Goal: Complete Application Form: Complete application form

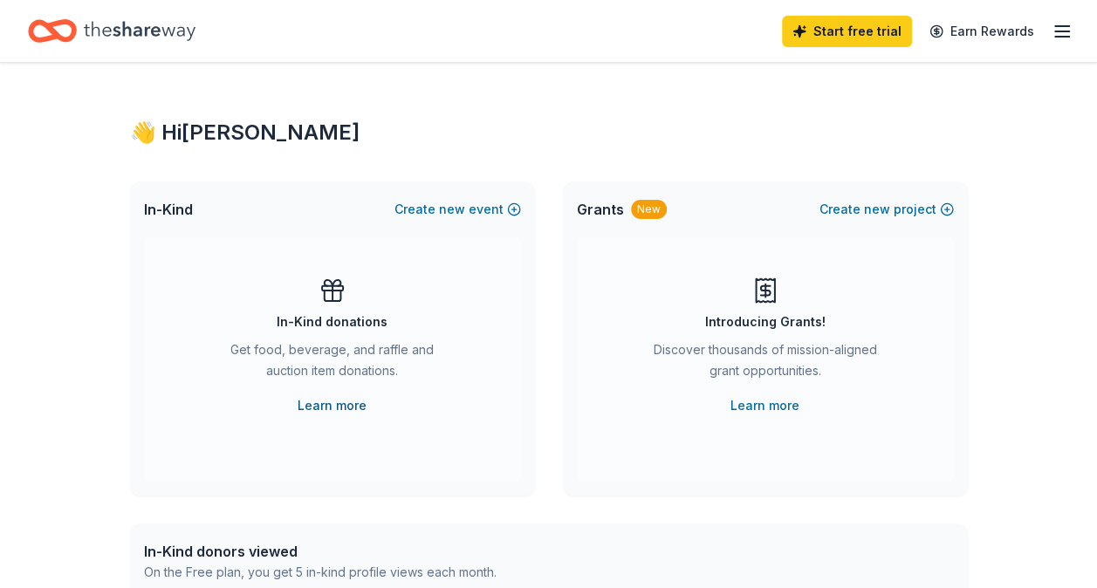
click at [325, 400] on link "Learn more" at bounding box center [332, 405] width 69 height 21
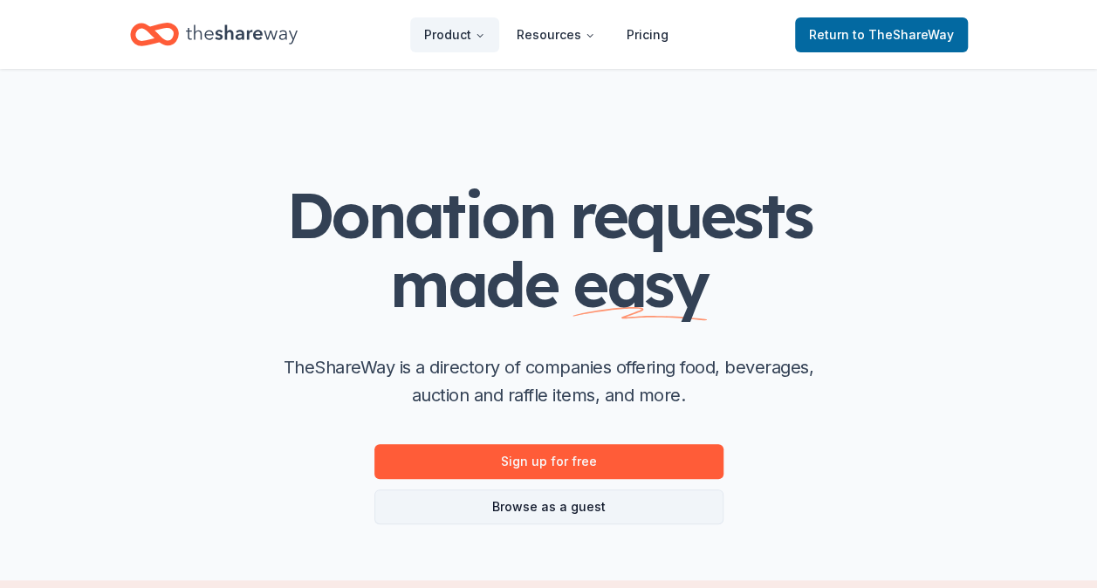
click at [628, 497] on link "Browse as a guest" at bounding box center [548, 507] width 349 height 35
click at [575, 508] on link "Browse as a guest" at bounding box center [548, 507] width 349 height 35
click at [509, 510] on link "Browse as a guest" at bounding box center [548, 507] width 349 height 35
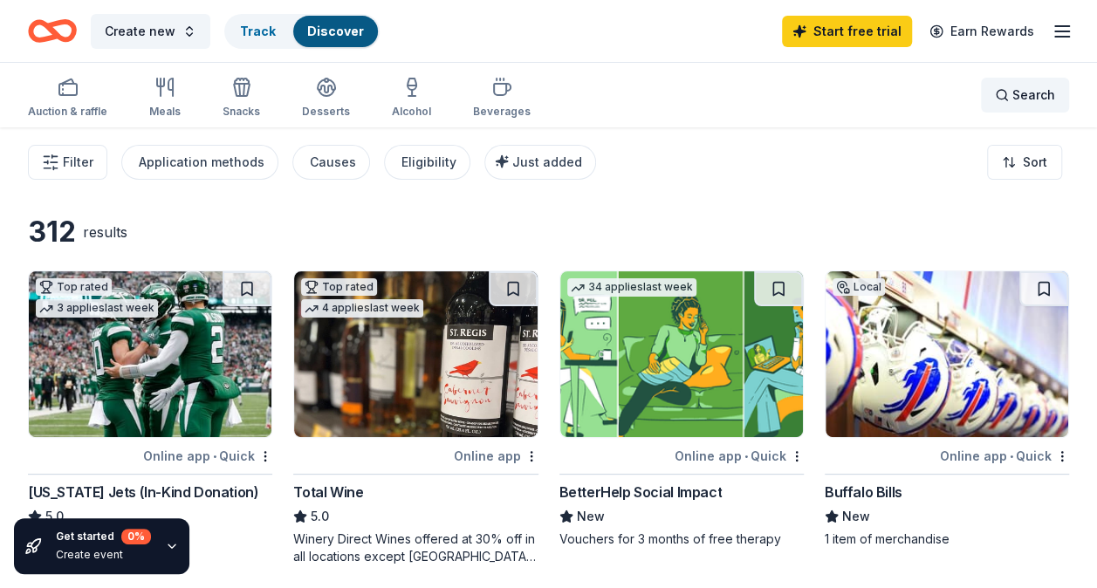
click at [1005, 96] on div "Search" at bounding box center [1025, 95] width 60 height 21
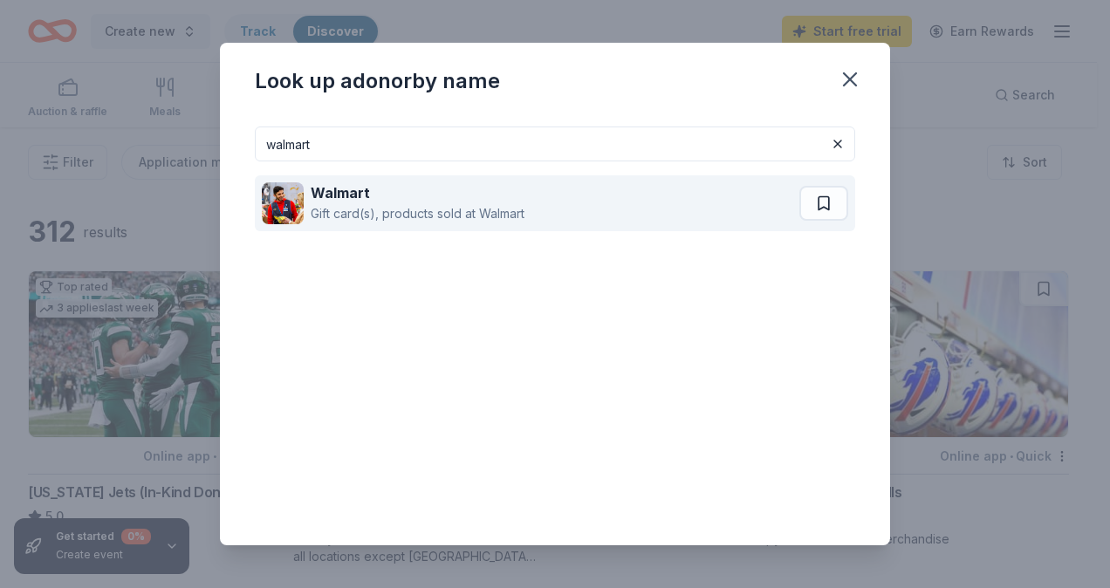
click at [384, 197] on div "Walmart" at bounding box center [418, 192] width 214 height 21
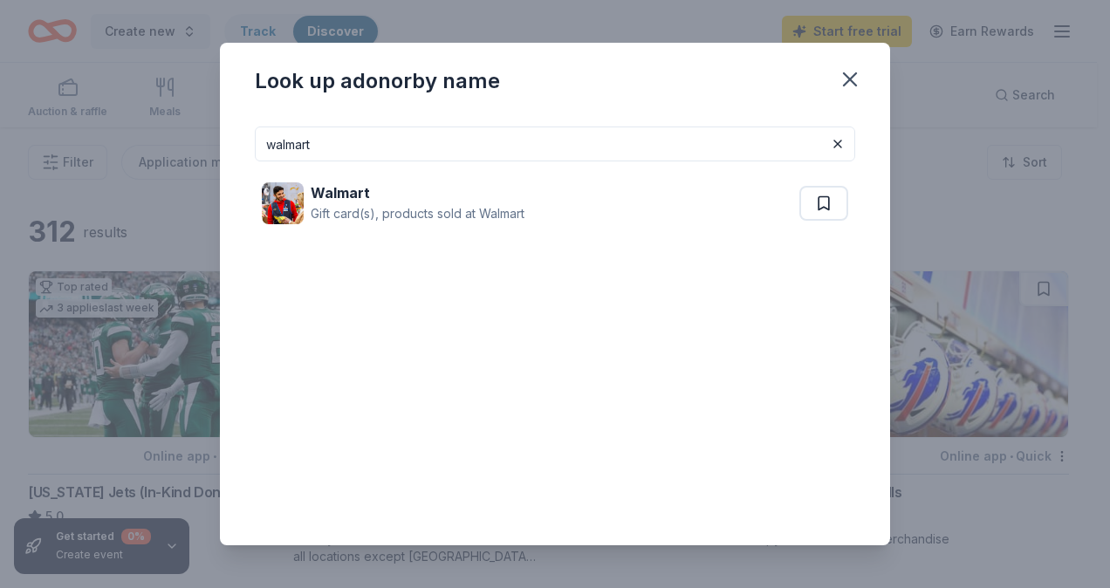
drag, startPoint x: 264, startPoint y: 145, endPoint x: 83, endPoint y: 149, distance: 181.6
click at [86, 151] on div "Look up a donor by name walmart Walmart Gift card(s), products sold at Walmart" at bounding box center [555, 294] width 1110 height 588
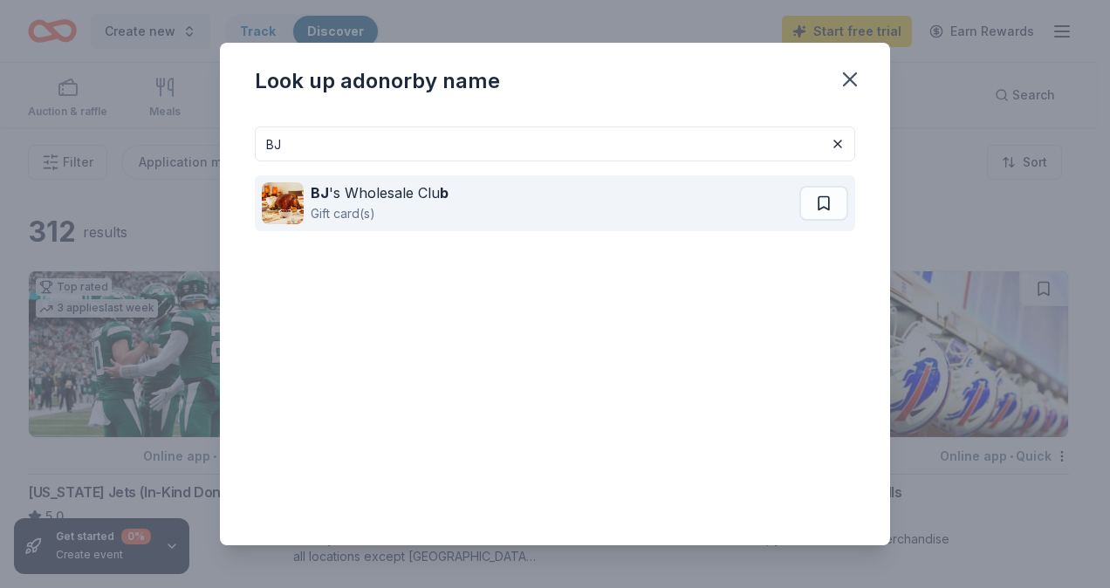
click at [357, 197] on div "BJ 's Wholesale Clu b" at bounding box center [380, 192] width 138 height 21
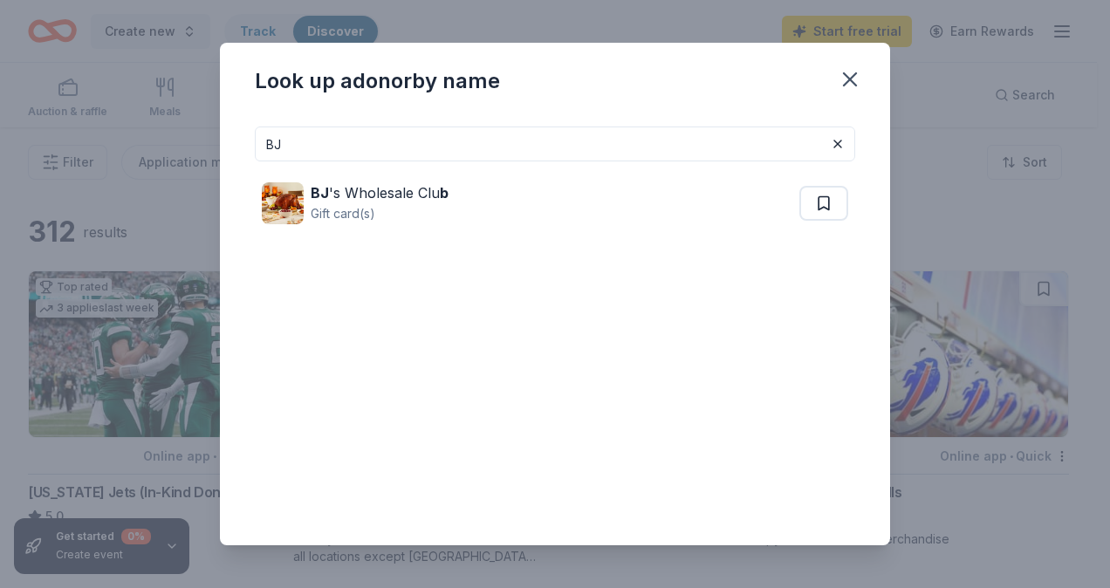
drag, startPoint x: 228, startPoint y: 147, endPoint x: 93, endPoint y: 145, distance: 134.4
click at [96, 149] on div "Look up a donor by name BJ BJ 's Wholesale Clu b Gift card(s)" at bounding box center [555, 294] width 1110 height 588
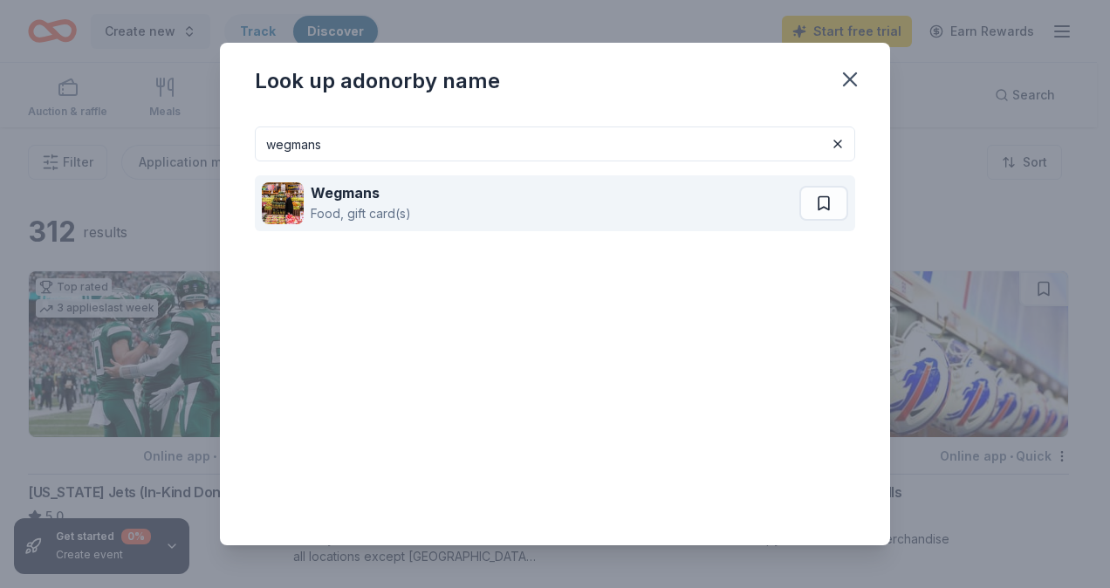
type input "wegmans"
click at [446, 206] on div "Wegmans Food, gift card(s)" at bounding box center [531, 203] width 538 height 56
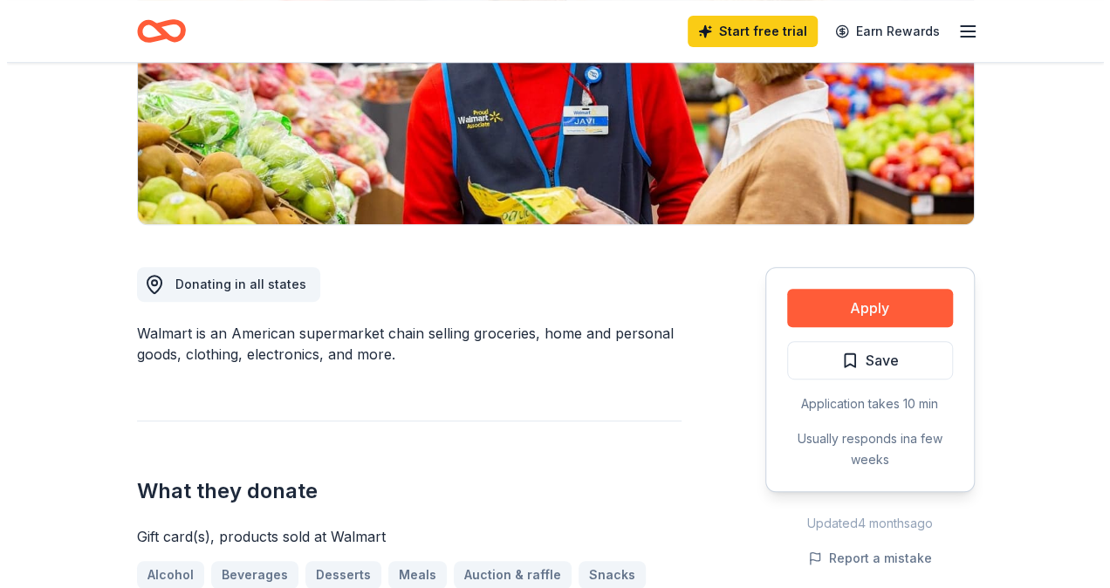
scroll to position [349, 0]
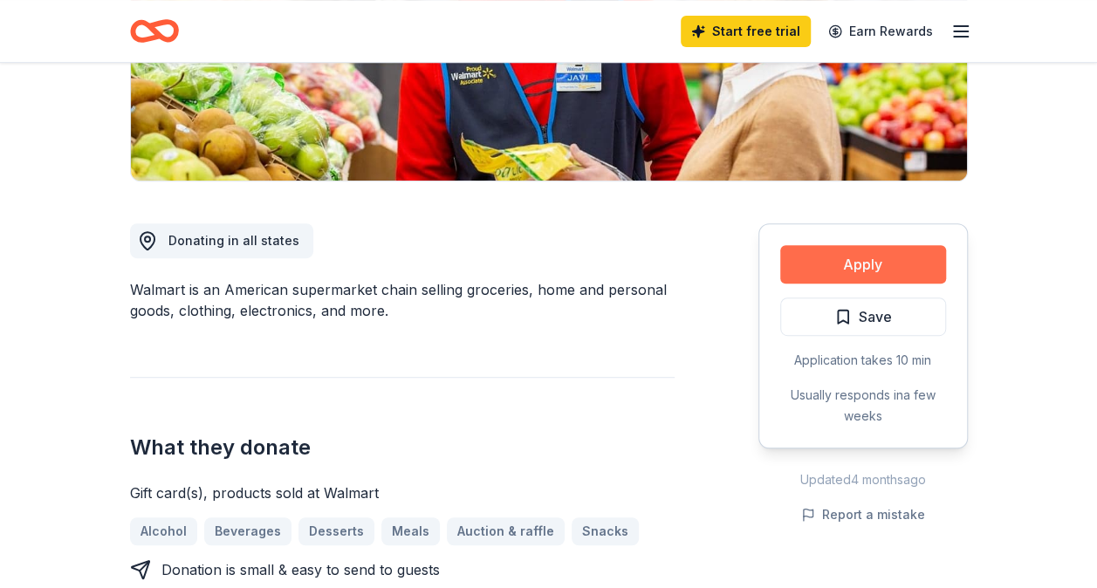
click at [856, 258] on button "Apply" at bounding box center [863, 264] width 166 height 38
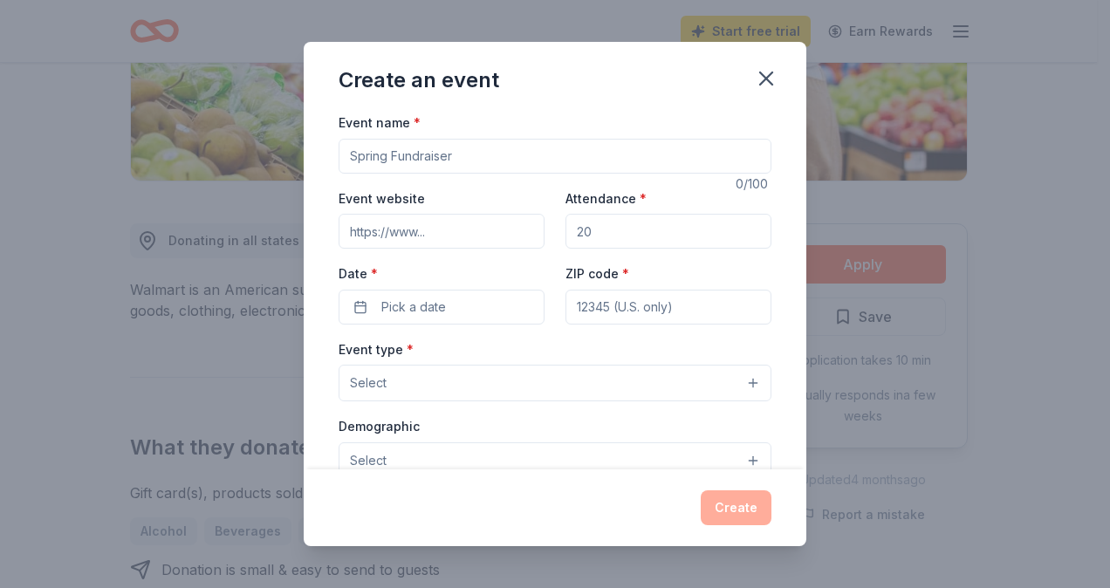
click at [457, 154] on input "Event name *" at bounding box center [555, 156] width 433 height 35
drag, startPoint x: 269, startPoint y: 154, endPoint x: 198, endPoint y: 159, distance: 70.8
click at [199, 163] on div "Create an event Event name * Halloween 10 /100 Event website Attendance * Date …" at bounding box center [555, 294] width 1110 height 588
type input "Annual Field of Scream"
drag, startPoint x: 578, startPoint y: 227, endPoint x: 635, endPoint y: 231, distance: 56.9
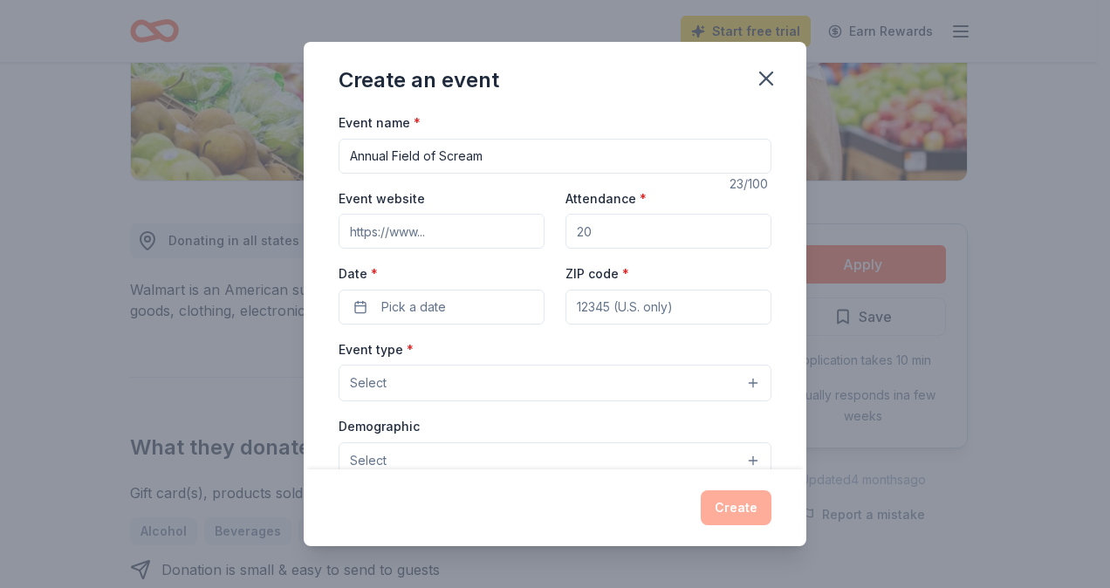
click at [578, 227] on input "Attendance *" at bounding box center [669, 231] width 206 height 35
drag, startPoint x: 580, startPoint y: 234, endPoint x: 483, endPoint y: 223, distance: 97.4
click at [487, 230] on div "Event website Attendance * Date * Pick a date ZIP code *" at bounding box center [555, 256] width 433 height 137
type input "100"
click at [430, 305] on span "Pick a date" at bounding box center [413, 307] width 65 height 21
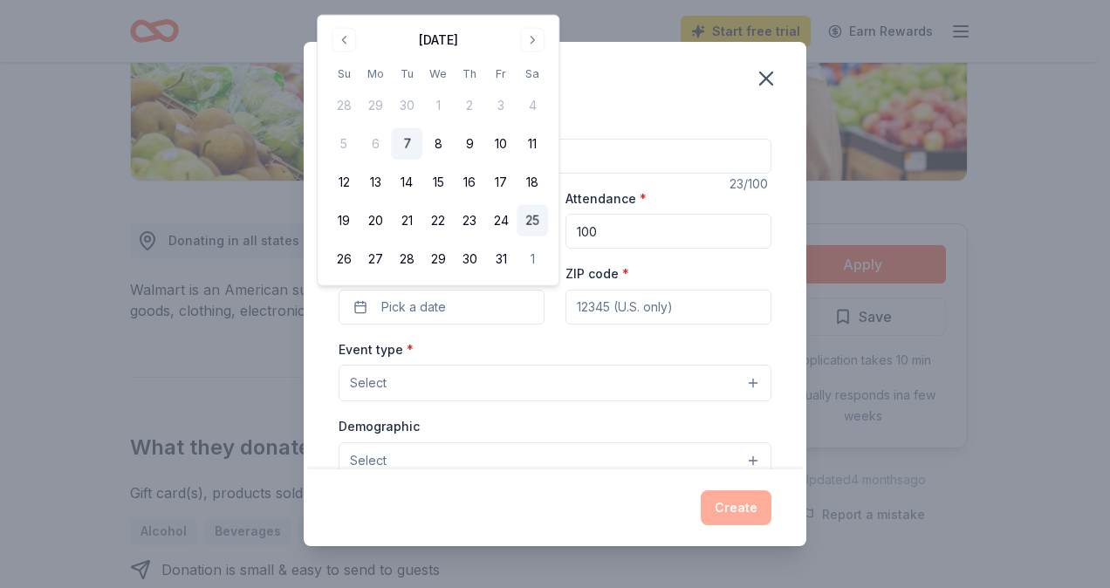
click at [538, 219] on button "25" at bounding box center [532, 220] width 31 height 31
click at [635, 305] on input "ZIP code *" at bounding box center [669, 307] width 206 height 35
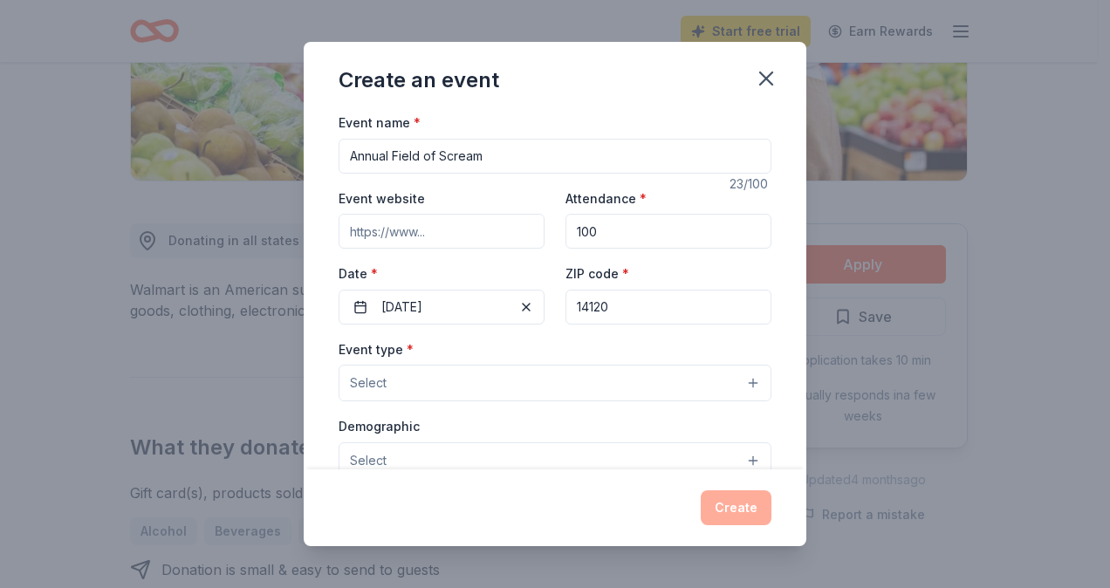
type input "14120"
click at [422, 388] on button "Select" at bounding box center [555, 383] width 433 height 37
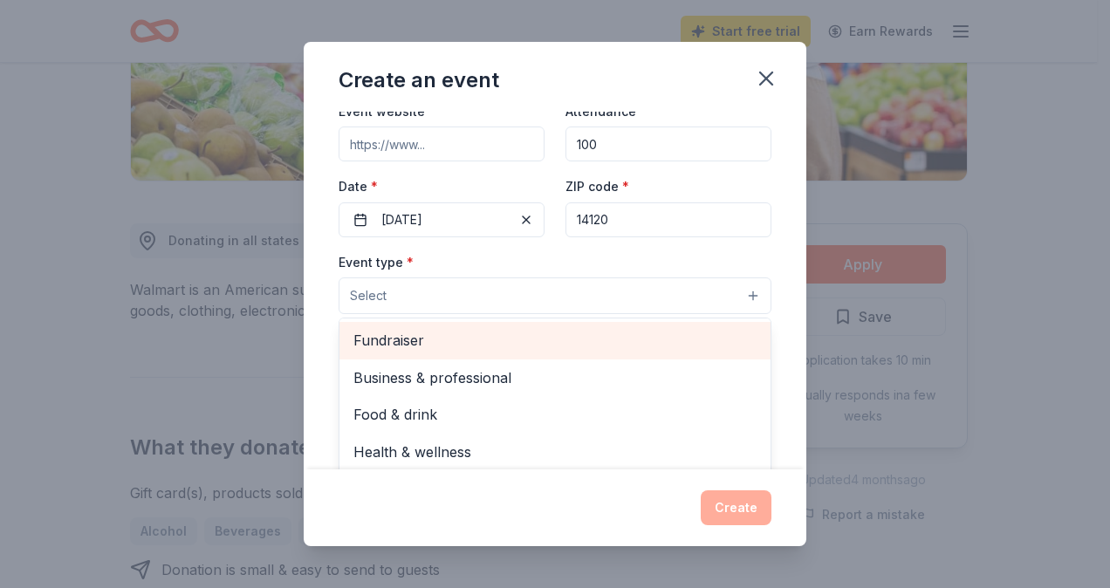
click at [436, 338] on span "Fundraiser" at bounding box center [554, 340] width 403 height 23
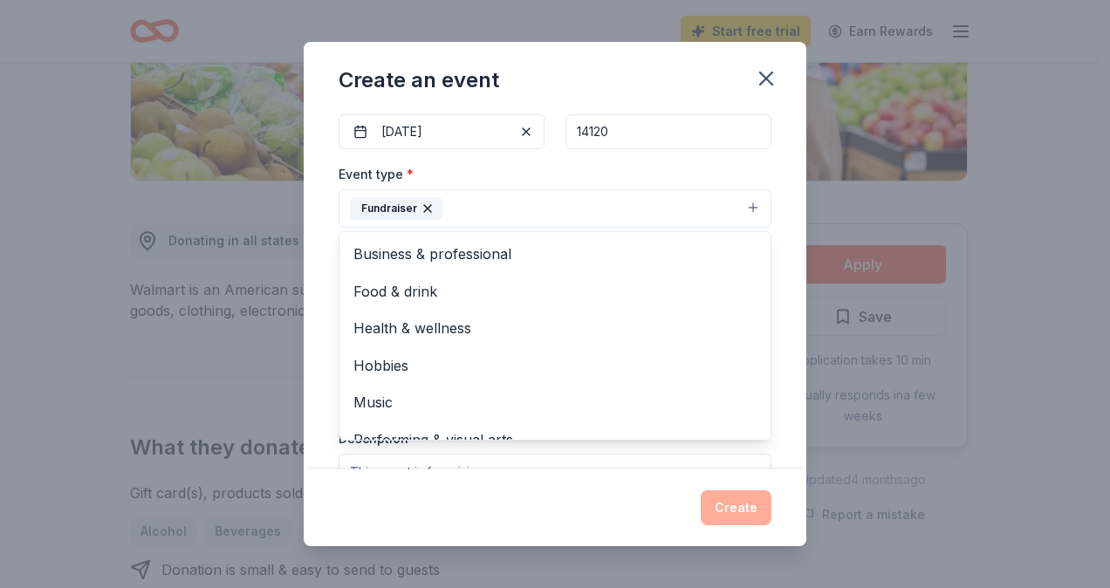
scroll to position [177, 0]
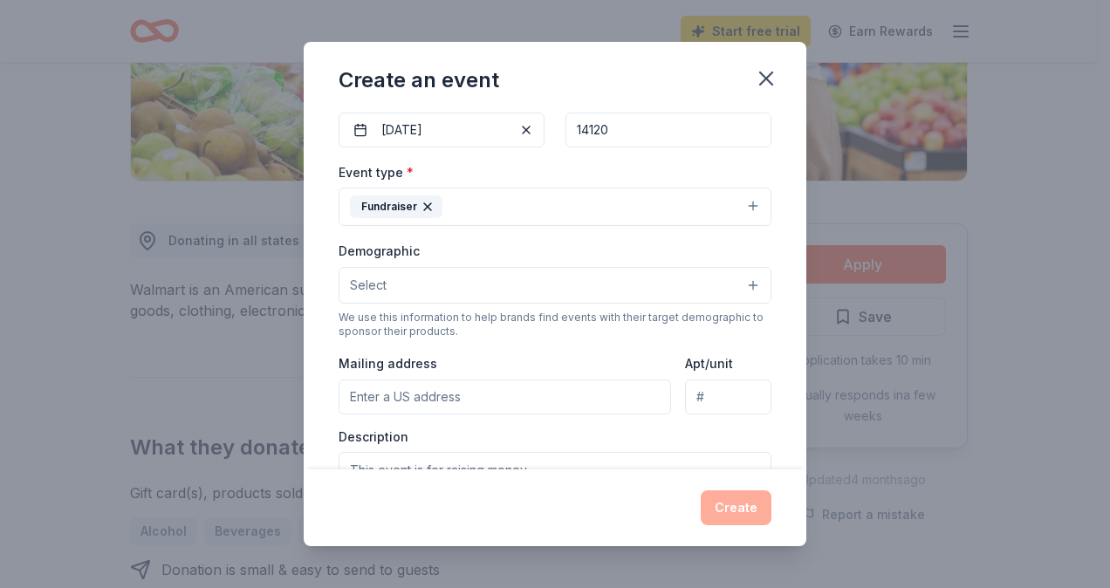
click at [517, 202] on button "Fundraiser" at bounding box center [555, 207] width 433 height 38
click at [393, 279] on button "Select" at bounding box center [555, 285] width 433 height 37
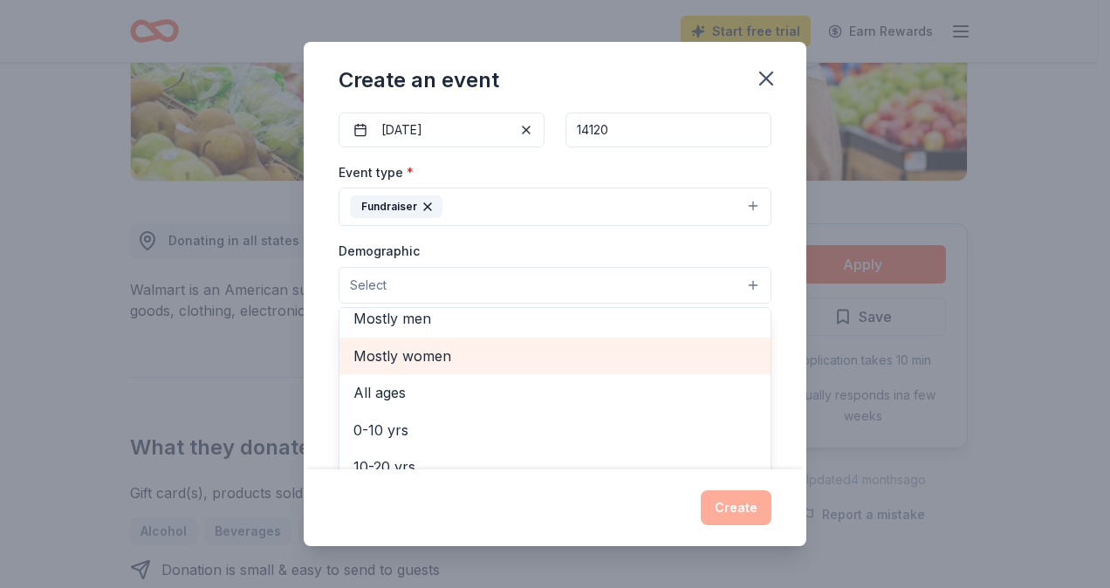
scroll to position [87, 0]
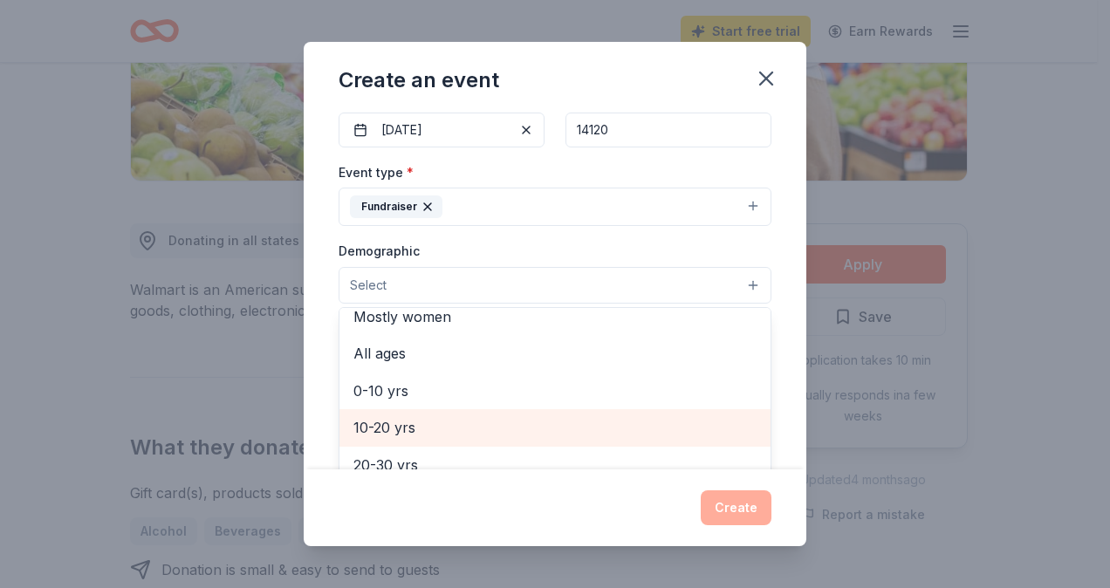
click at [410, 426] on span "10-20 yrs" at bounding box center [554, 427] width 403 height 23
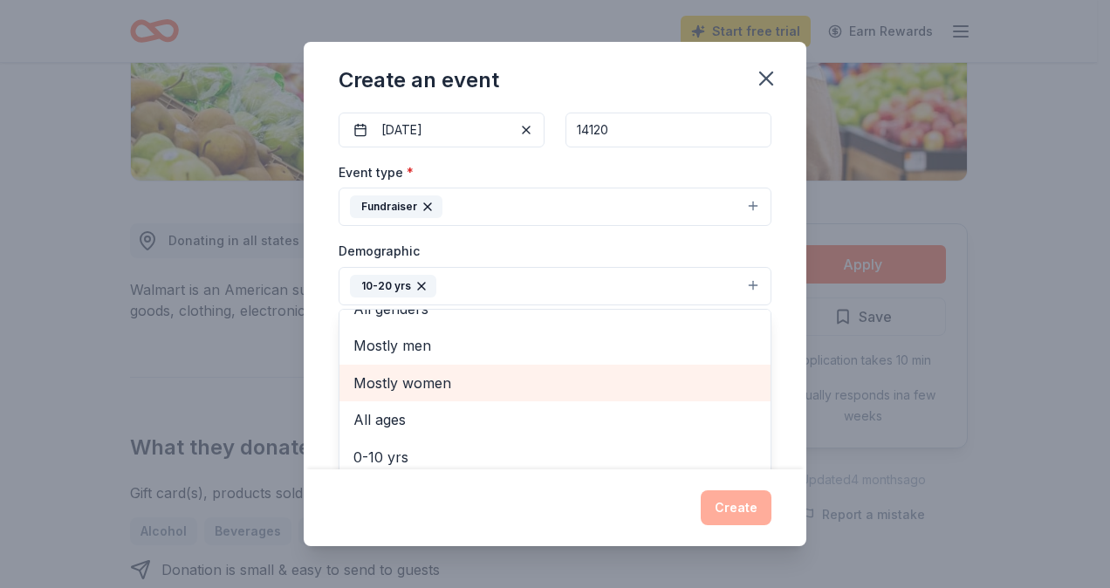
scroll to position [0, 0]
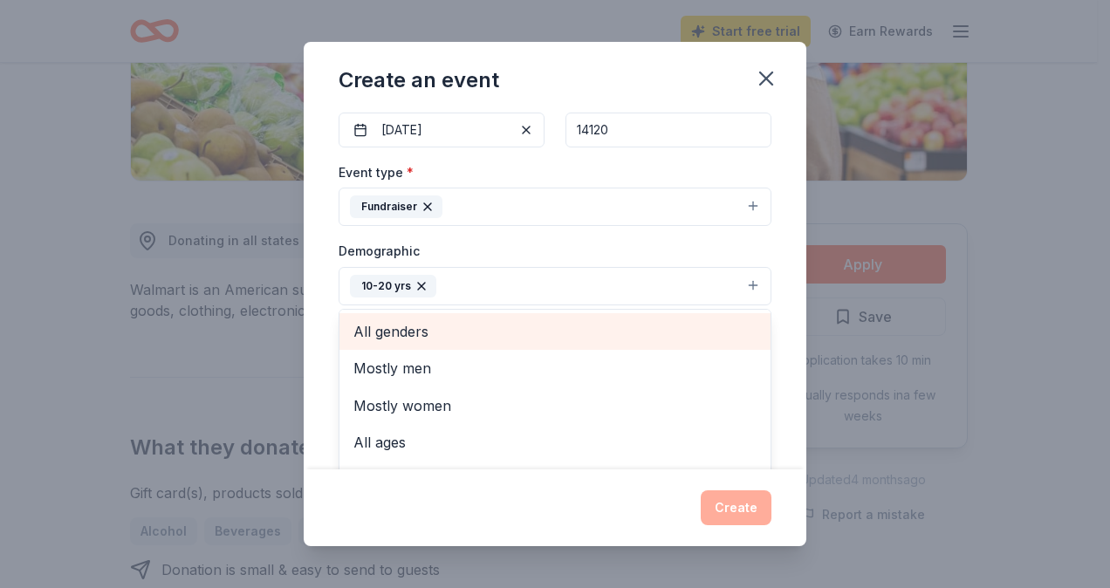
click at [427, 331] on span "All genders" at bounding box center [554, 331] width 403 height 23
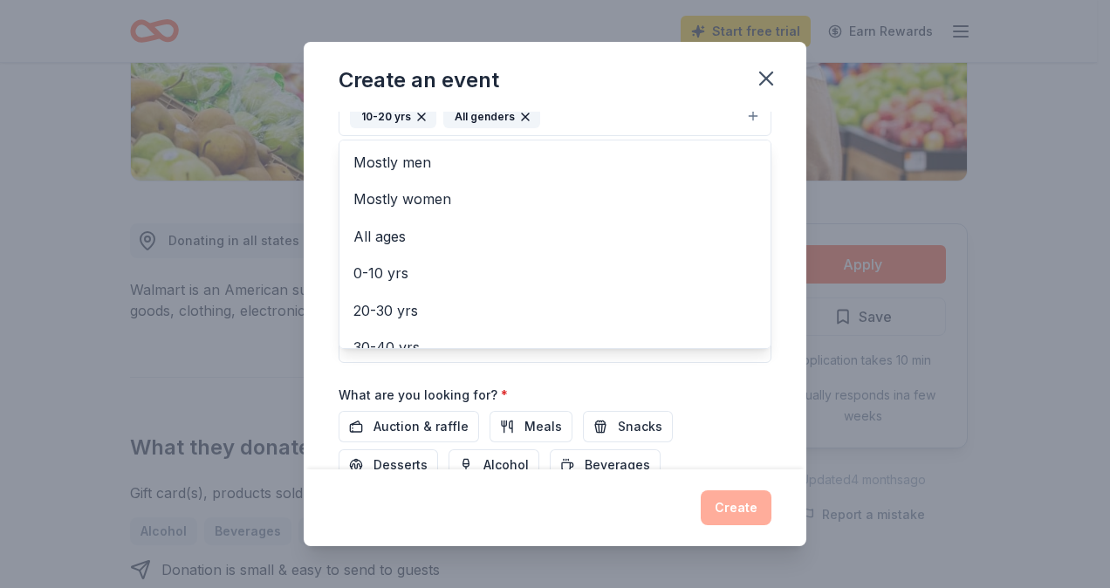
click at [745, 399] on div "Event name * Annual Field of Scream 23 /100 Event website Attendance * 100 Date…" at bounding box center [555, 170] width 433 height 810
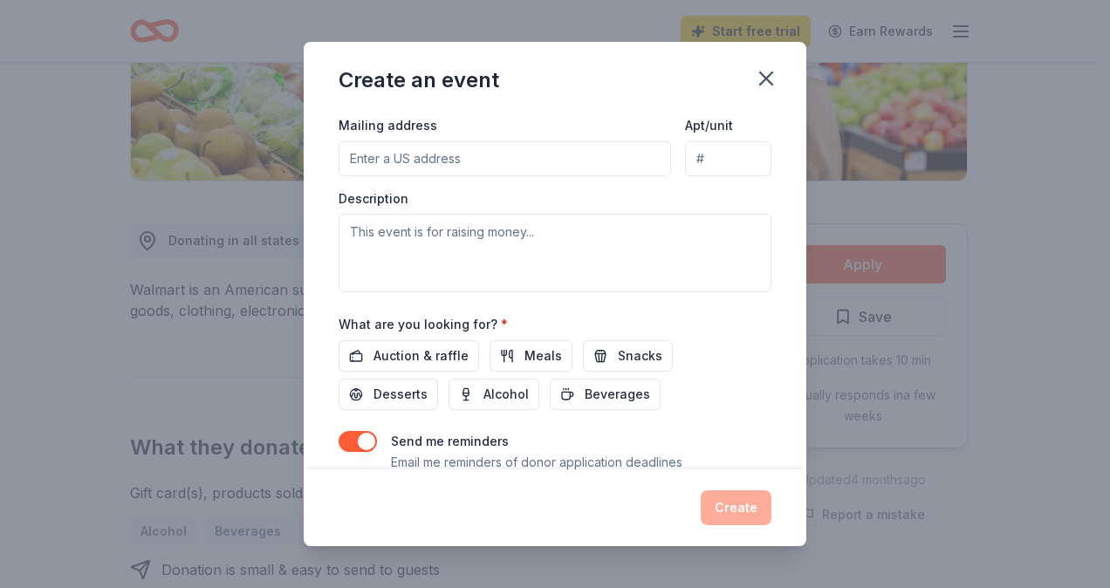
scroll to position [475, 0]
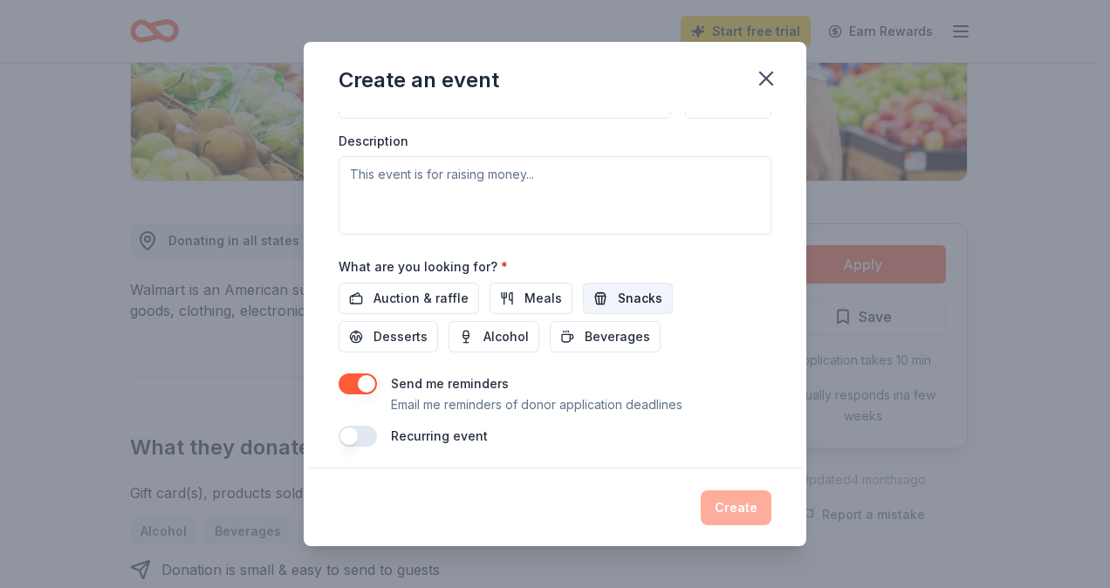
click at [628, 288] on span "Snacks" at bounding box center [640, 298] width 45 height 21
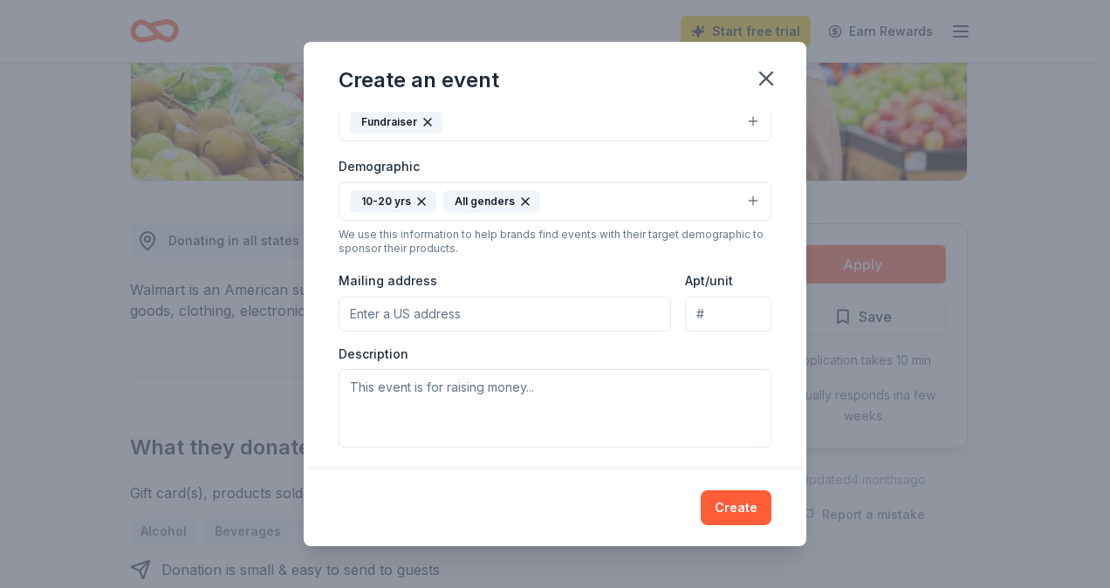
scroll to position [213, 0]
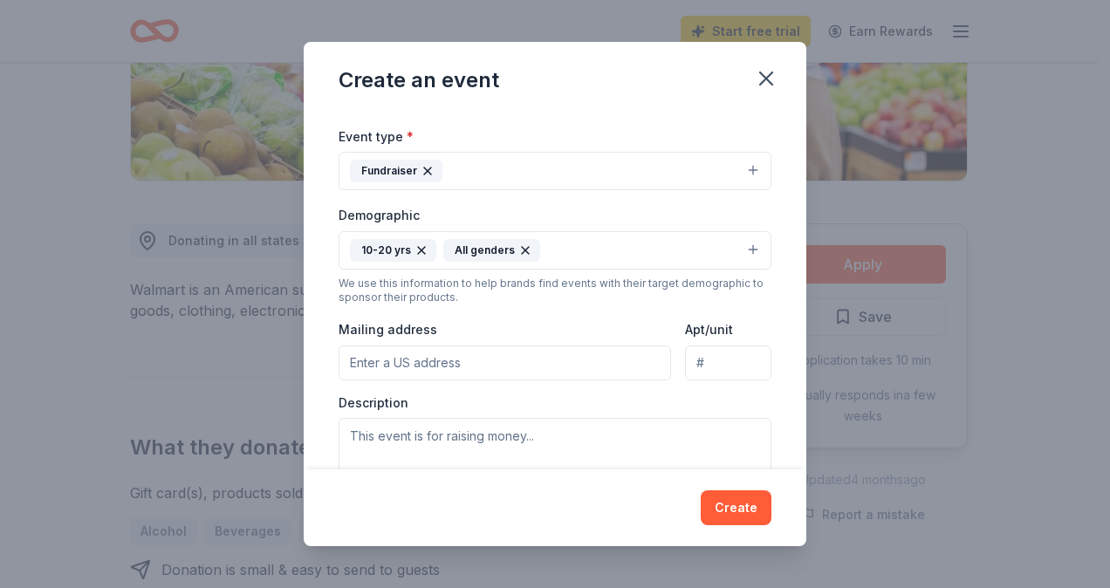
click at [449, 367] on input "Mailing address" at bounding box center [505, 363] width 333 height 35
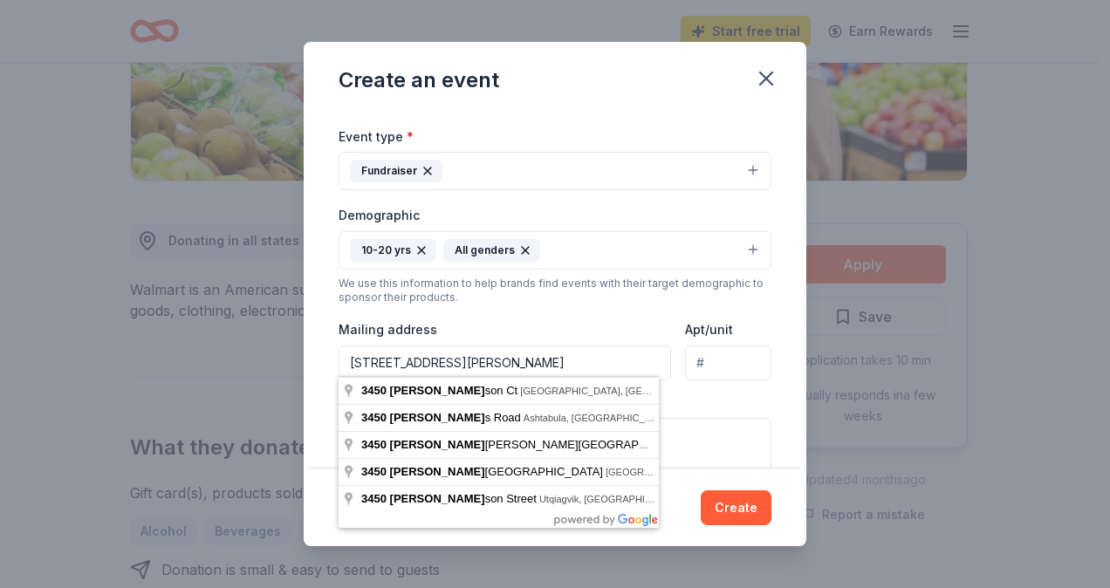
type input "3450 Stevenson Court, North Tonawanda, NY, 14120"
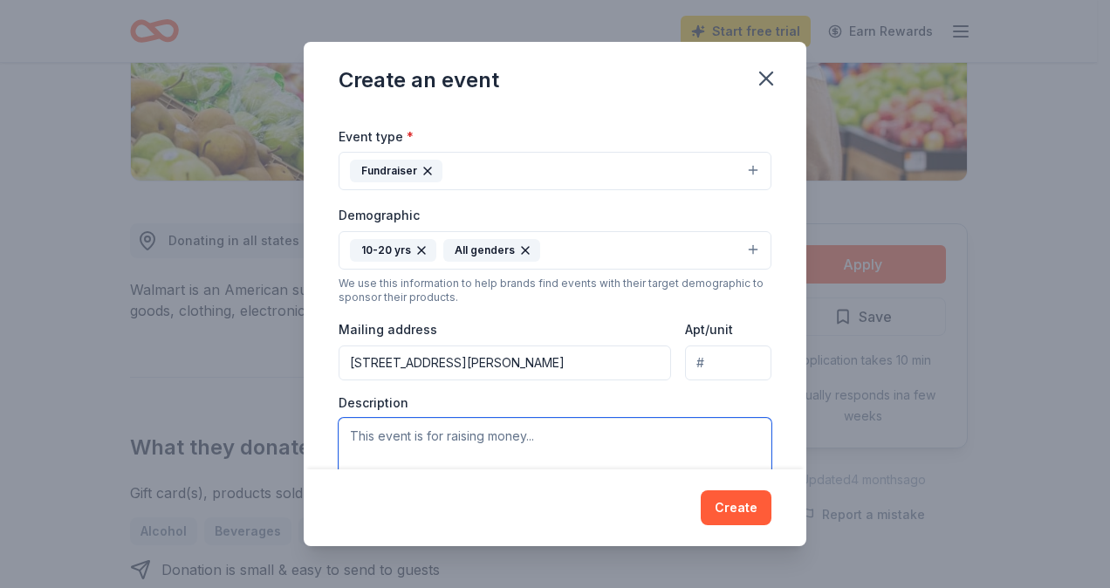
click at [450, 445] on textarea at bounding box center [555, 457] width 433 height 79
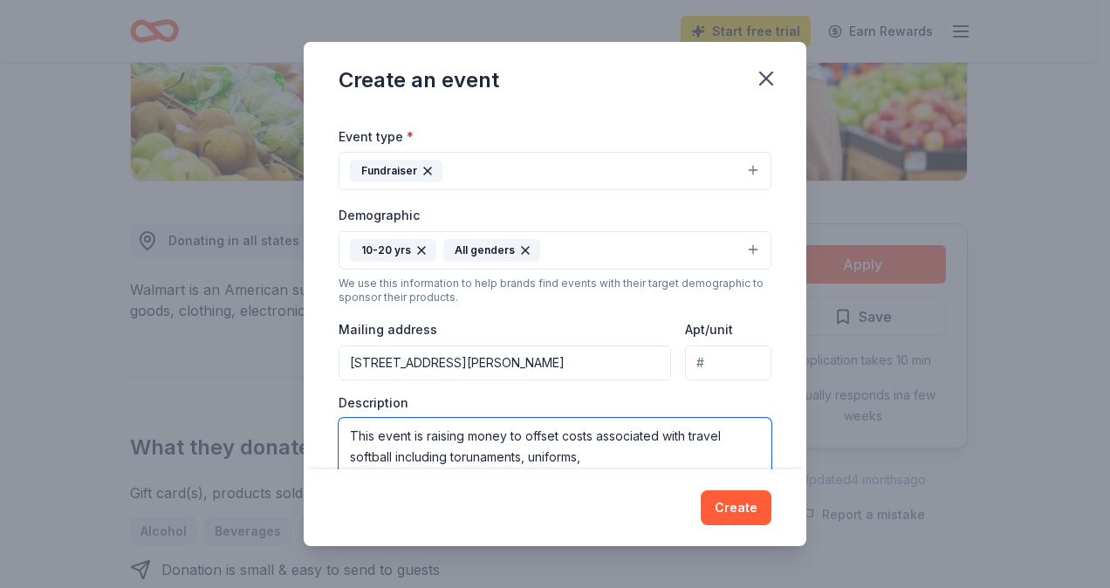
click at [479, 450] on textarea "This event is raising money to offset costs associated with travel softball inc…" at bounding box center [555, 457] width 433 height 79
click at [597, 461] on textarea "This event is raising money to offset costs associated with travel softball inc…" at bounding box center [555, 457] width 433 height 79
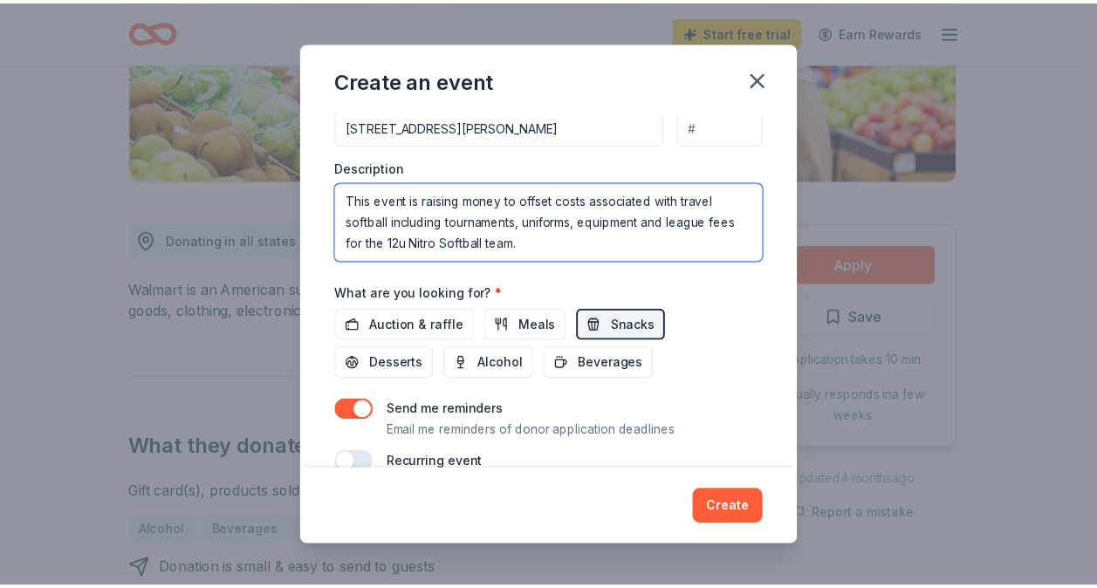
scroll to position [475, 0]
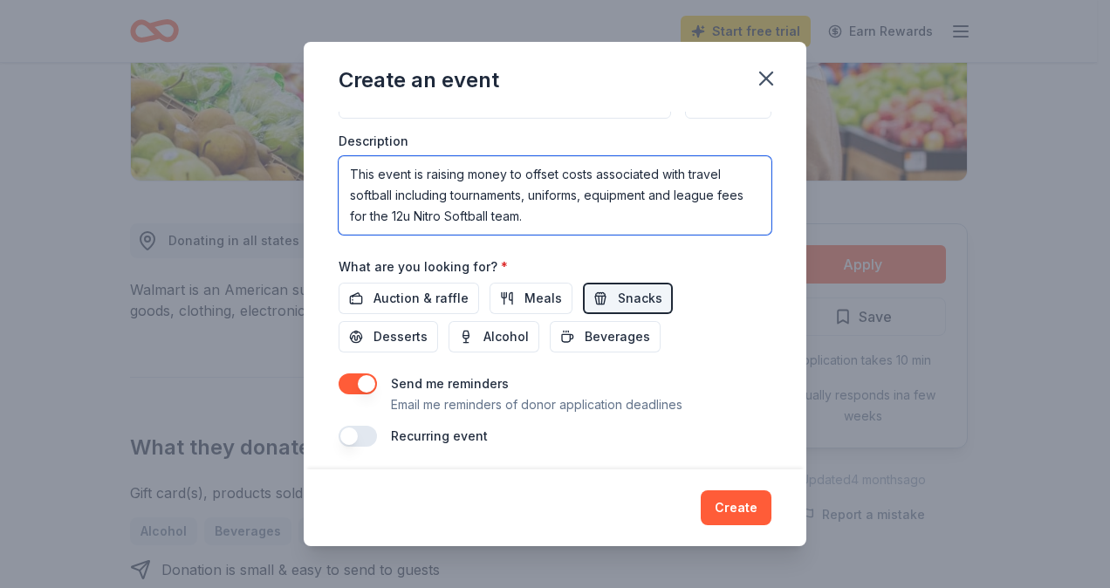
type textarea "This event is raising money to offset costs associated with travel softball inc…"
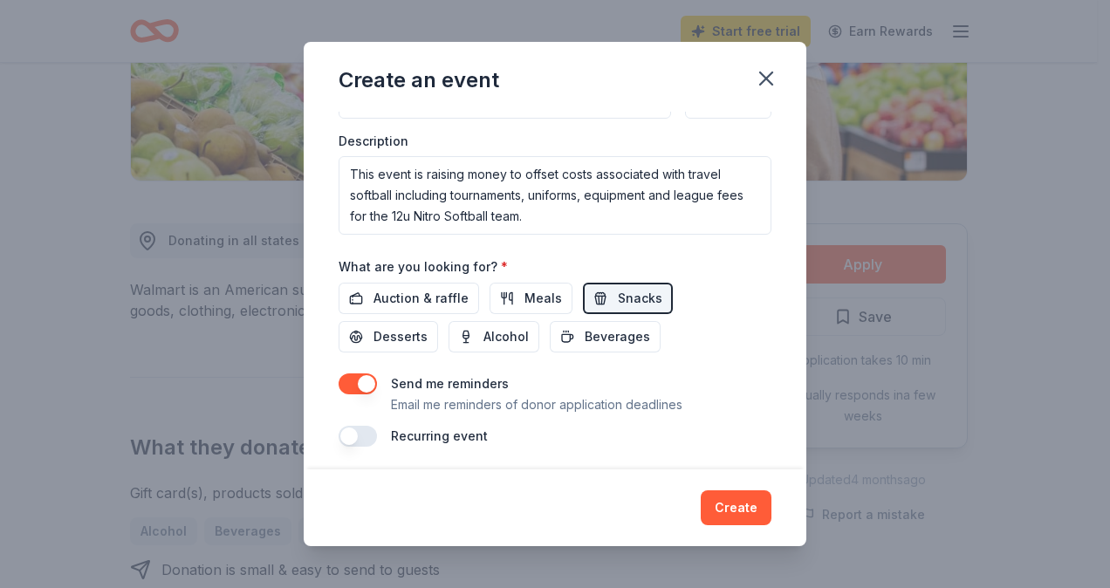
click at [756, 512] on button "Create" at bounding box center [736, 508] width 71 height 35
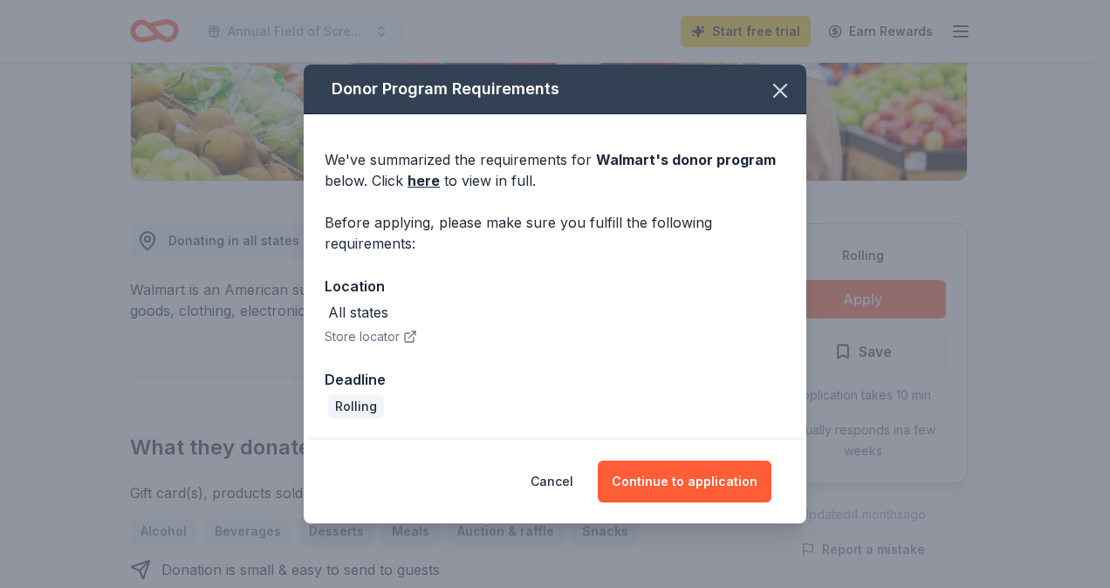
click at [370, 334] on button "Store locator" at bounding box center [371, 336] width 93 height 21
click at [698, 480] on button "Continue to application" at bounding box center [685, 482] width 174 height 42
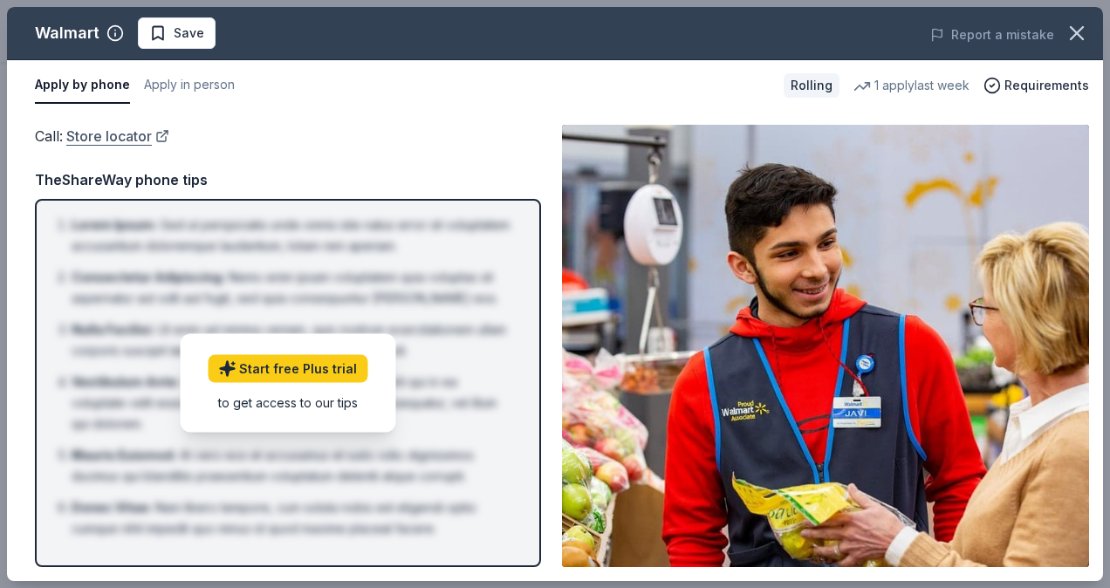
click at [168, 135] on link "Store locator" at bounding box center [117, 136] width 103 height 23
click at [169, 86] on button "Apply in person" at bounding box center [189, 85] width 91 height 37
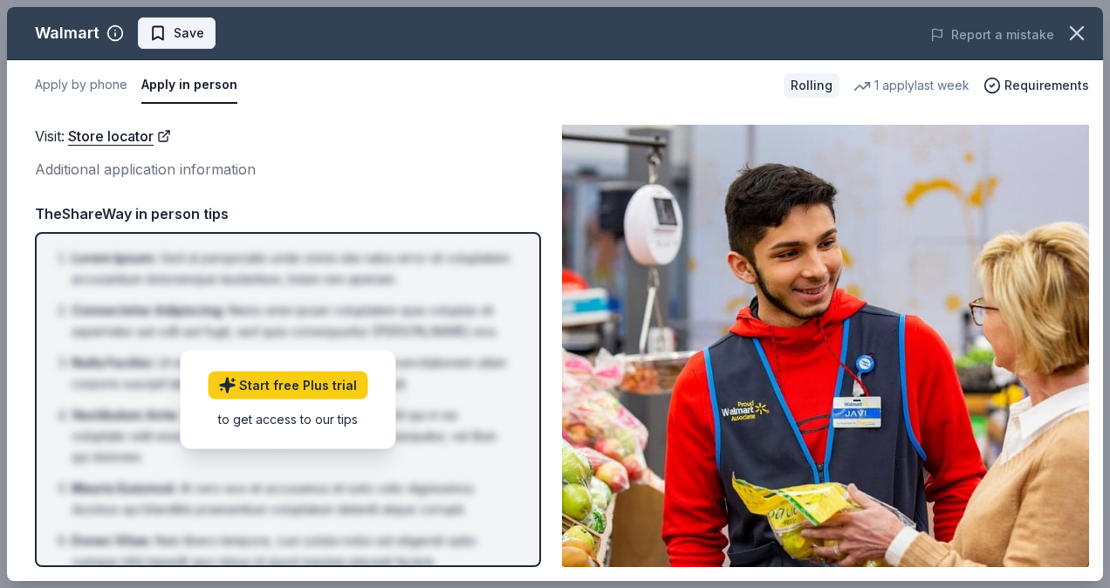
click at [175, 31] on span "Save" at bounding box center [189, 33] width 31 height 21
click at [1070, 30] on icon "button" at bounding box center [1077, 33] width 24 height 24
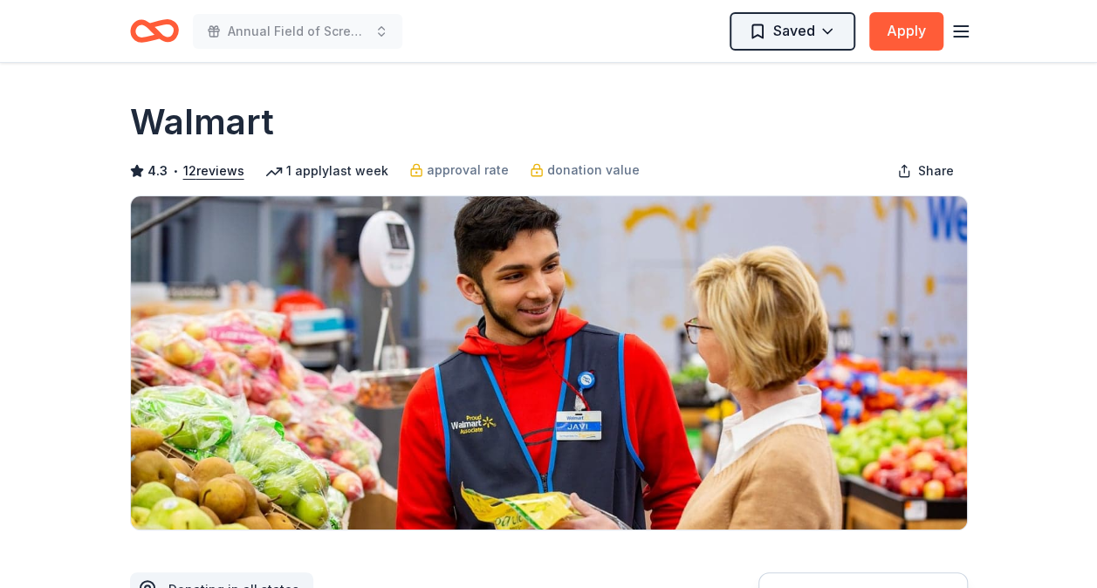
click at [794, 37] on html "Annual Field of Scream Saved Apply Rolling Share Walmart 4.3 • 12 reviews 1 app…" at bounding box center [548, 294] width 1097 height 588
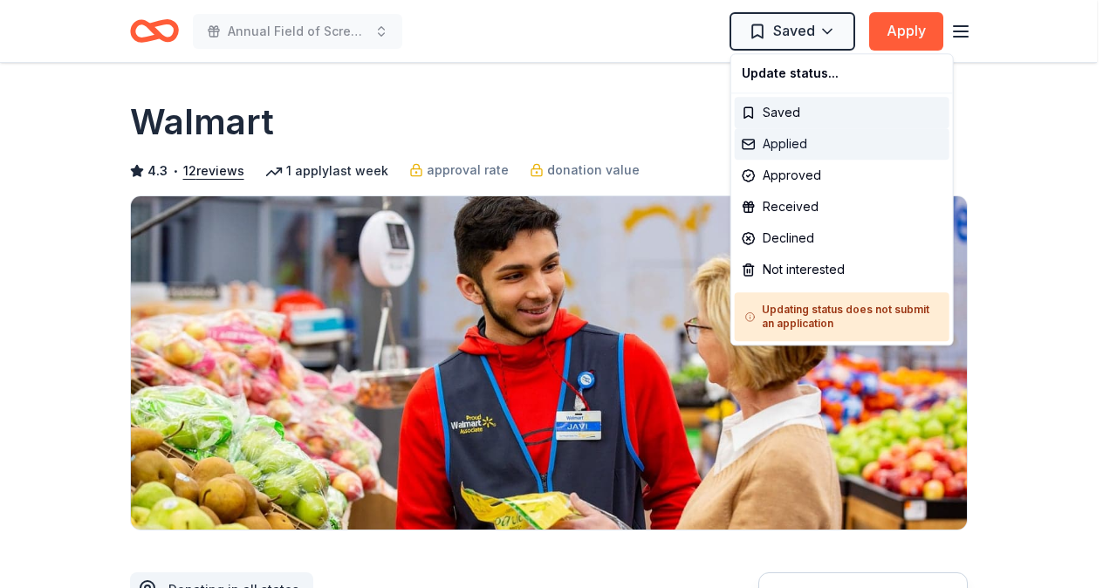
click at [811, 145] on div "Applied" at bounding box center [842, 143] width 215 height 31
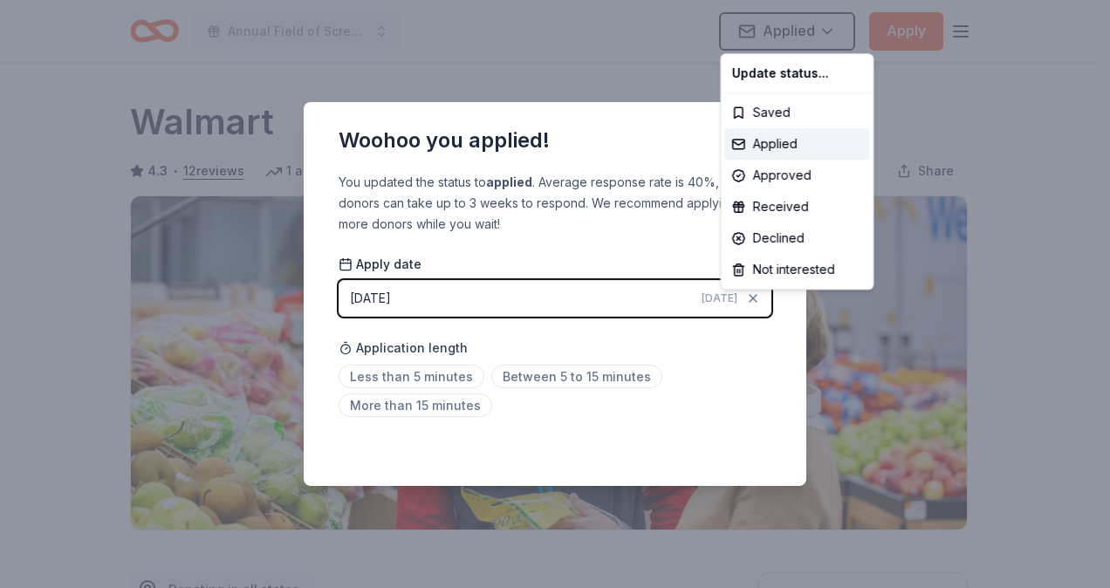
click at [652, 219] on html "Annual Field of Scream Applied Apply Rolling Share Walmart 4.3 • 12 reviews 1 a…" at bounding box center [555, 294] width 1110 height 588
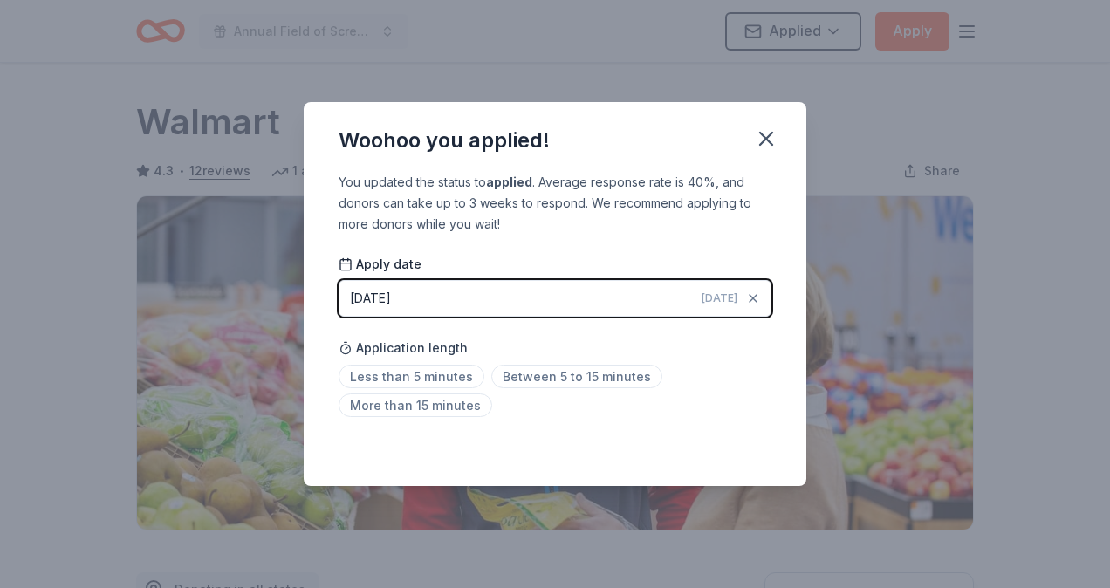
click at [624, 306] on button "10/07/2025 Today" at bounding box center [555, 298] width 433 height 37
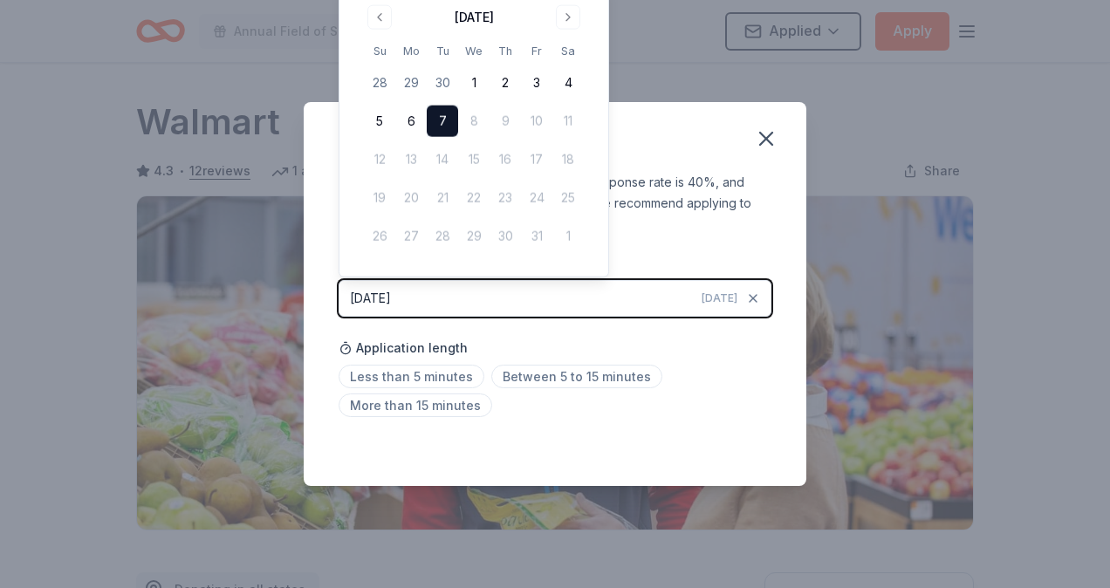
click at [625, 306] on button "10/07/2025 Today" at bounding box center [555, 298] width 433 height 37
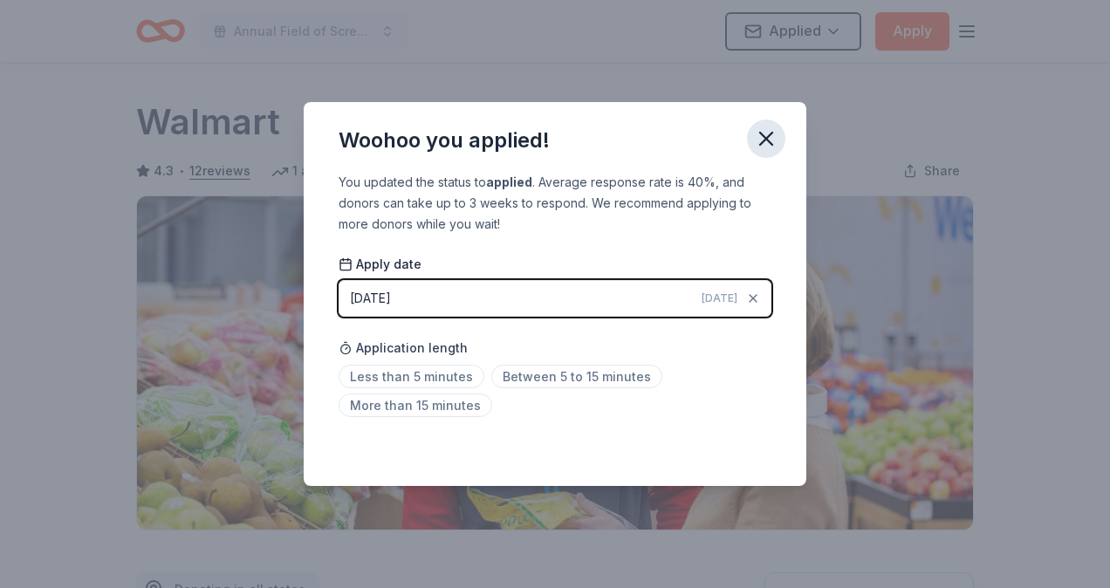
click at [766, 142] on icon "button" at bounding box center [766, 139] width 24 height 24
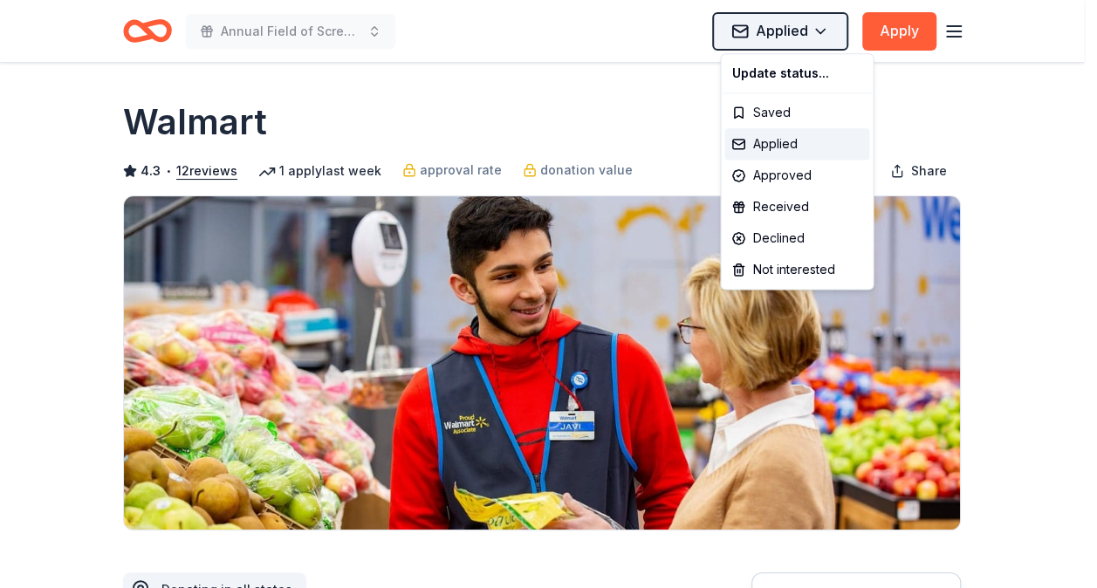
click at [829, 28] on html "Annual Field of Scream Applied Apply Rolling Share Walmart 4.3 • 12 reviews 1 a…" at bounding box center [548, 294] width 1097 height 588
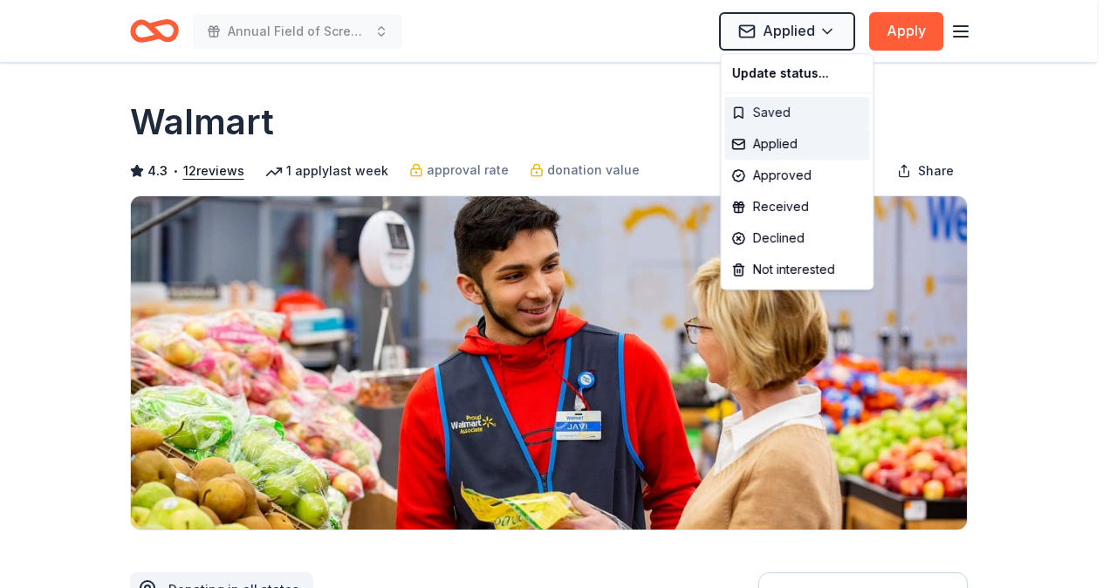
click at [775, 111] on div "Saved" at bounding box center [796, 112] width 145 height 31
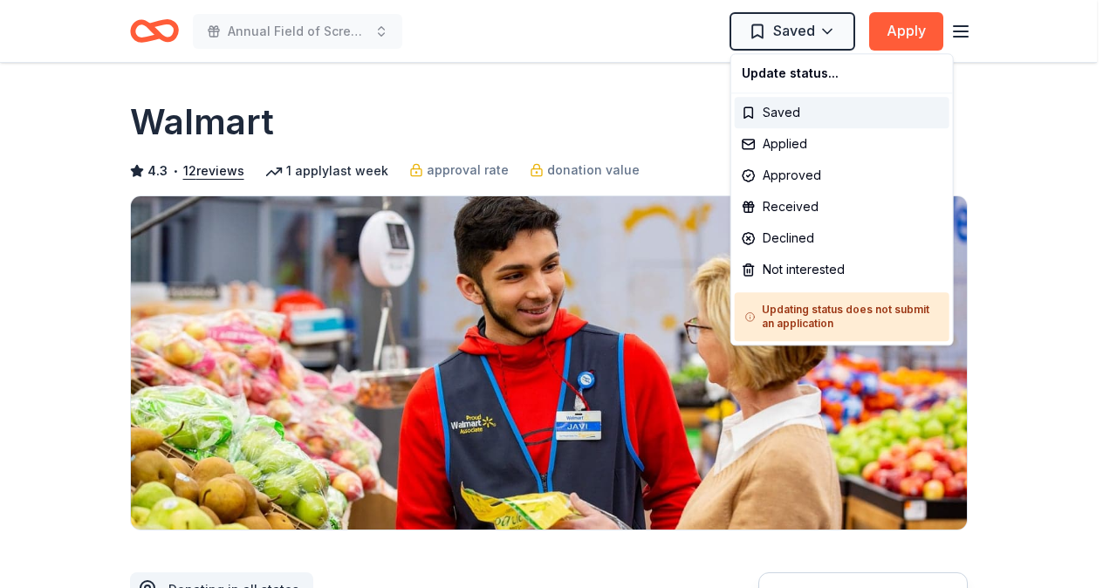
click at [1036, 155] on html "Annual Field of Scream Saved Apply Rolling Share Walmart 4.3 • 12 reviews 1 app…" at bounding box center [555, 294] width 1110 height 588
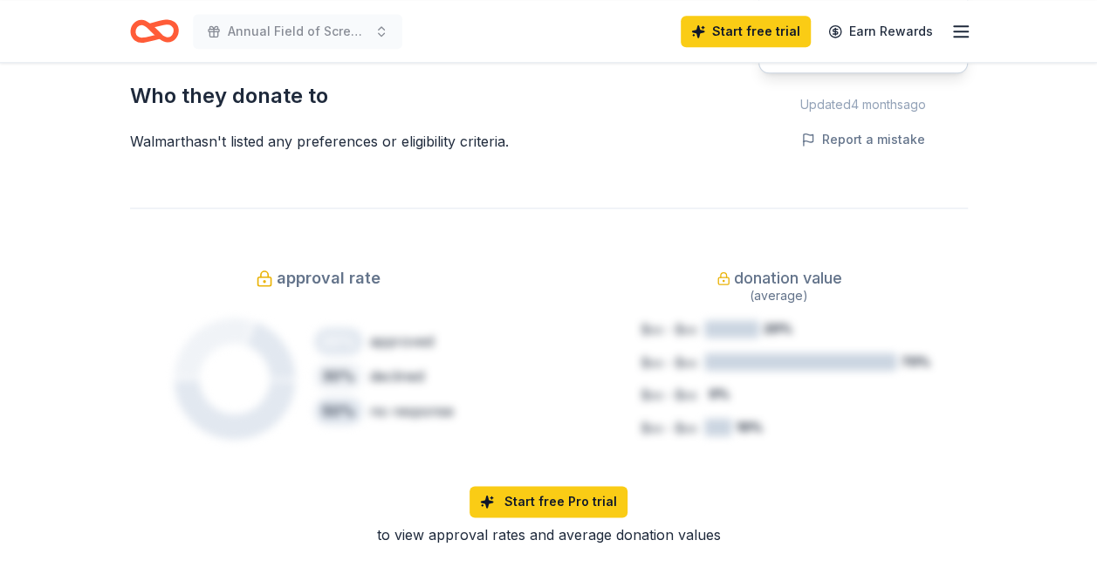
scroll to position [524, 0]
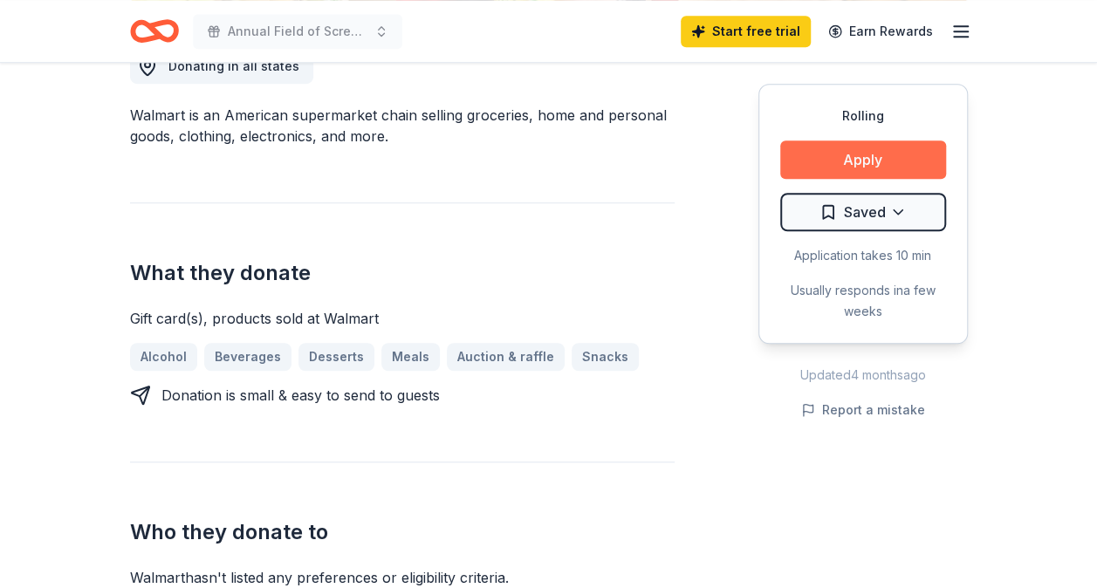
click at [831, 152] on button "Apply" at bounding box center [863, 160] width 166 height 38
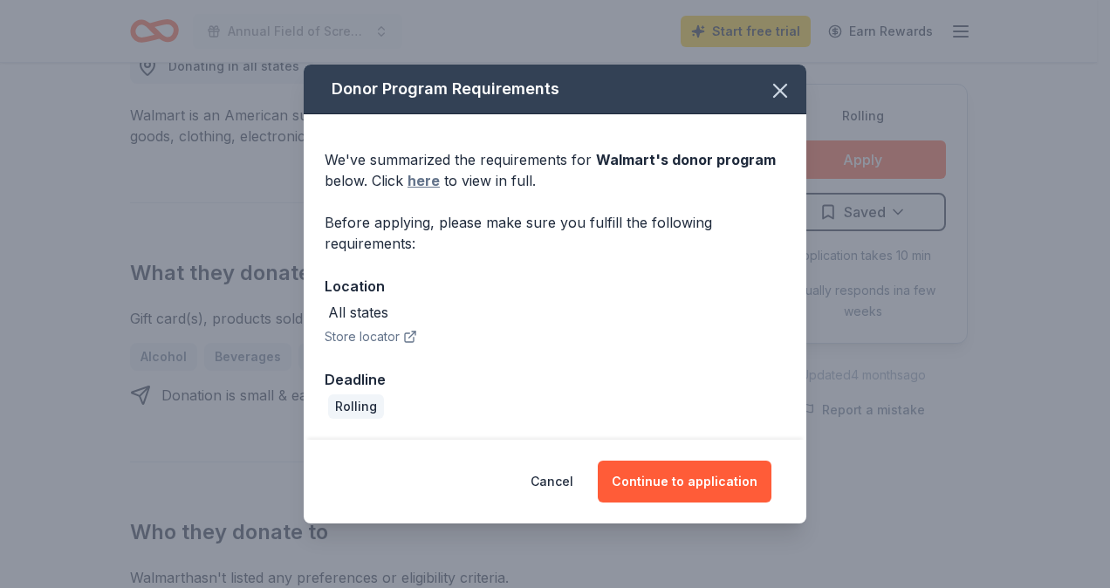
click at [417, 185] on link "here" at bounding box center [424, 180] width 32 height 21
click at [649, 480] on button "Continue to application" at bounding box center [685, 482] width 174 height 42
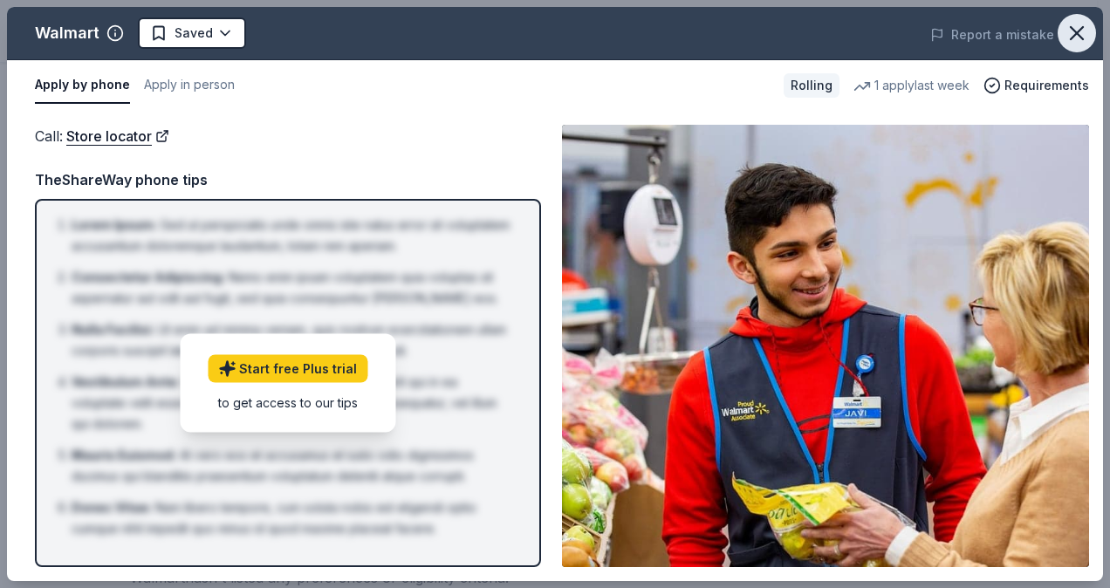
click at [1070, 32] on icon "button" at bounding box center [1077, 33] width 24 height 24
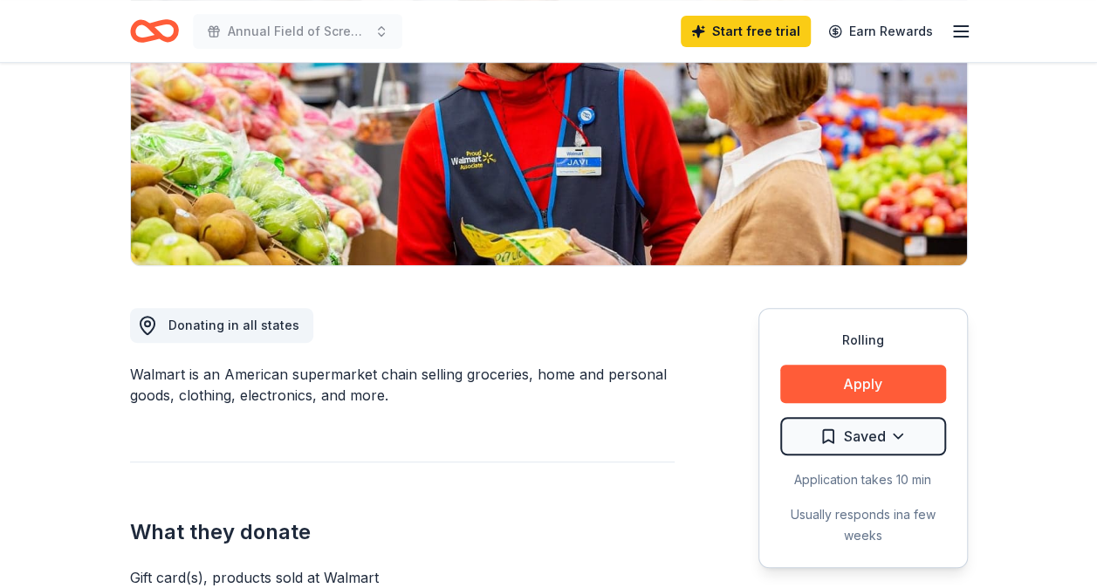
scroll to position [262, 0]
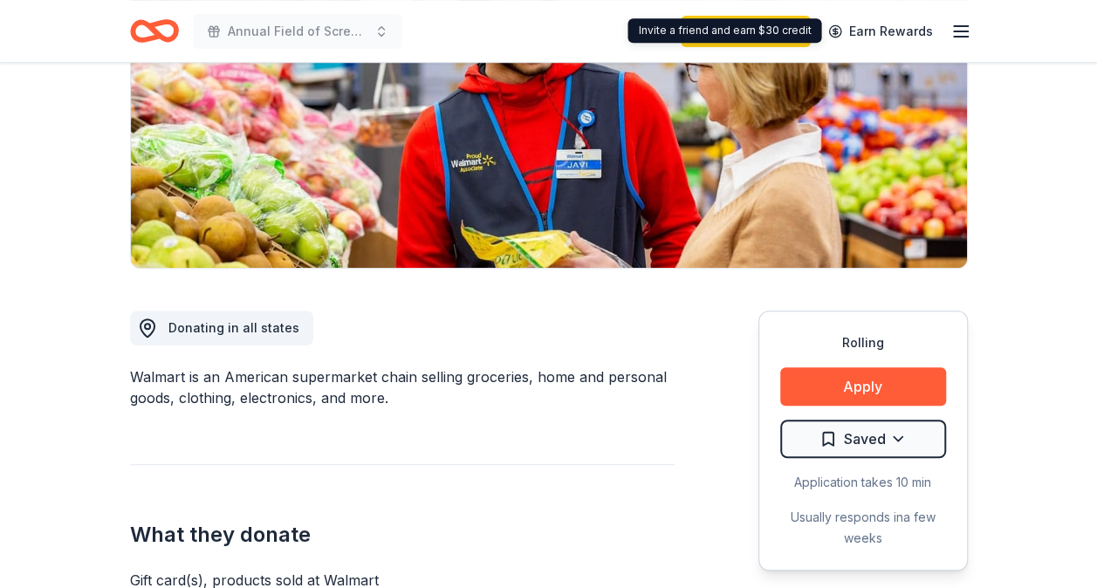
click at [961, 31] on icon "button" at bounding box center [961, 31] width 21 height 21
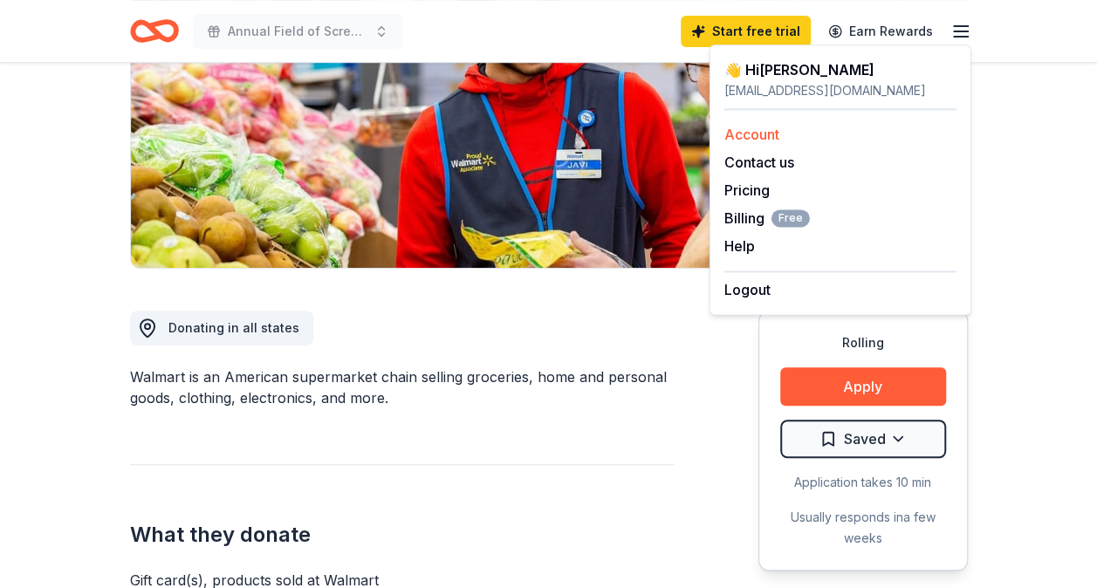
click at [765, 141] on link "Account" at bounding box center [751, 134] width 55 height 17
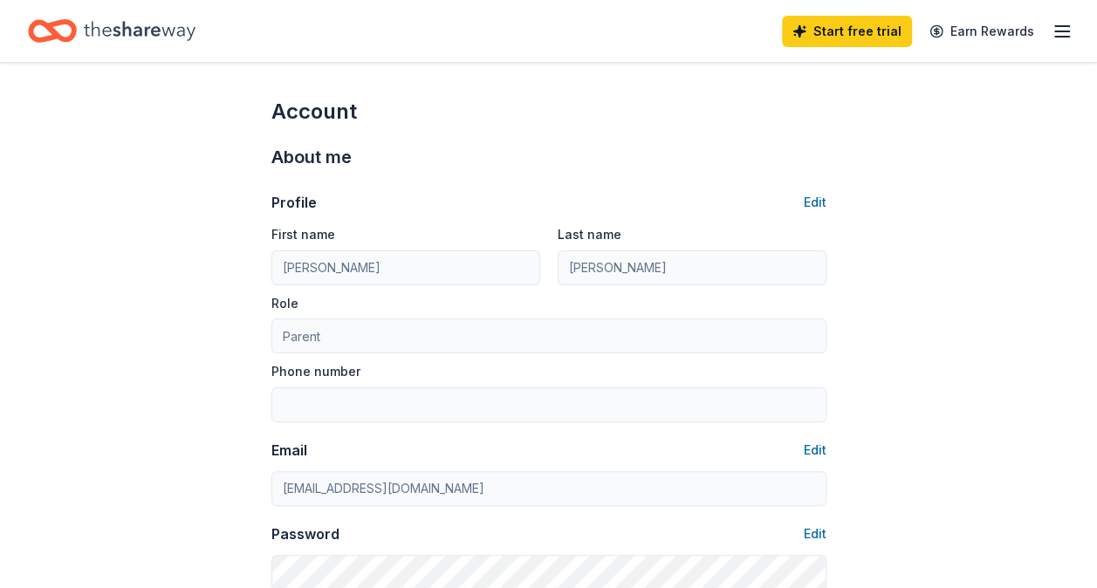
click at [1058, 26] on line "button" at bounding box center [1062, 26] width 14 height 0
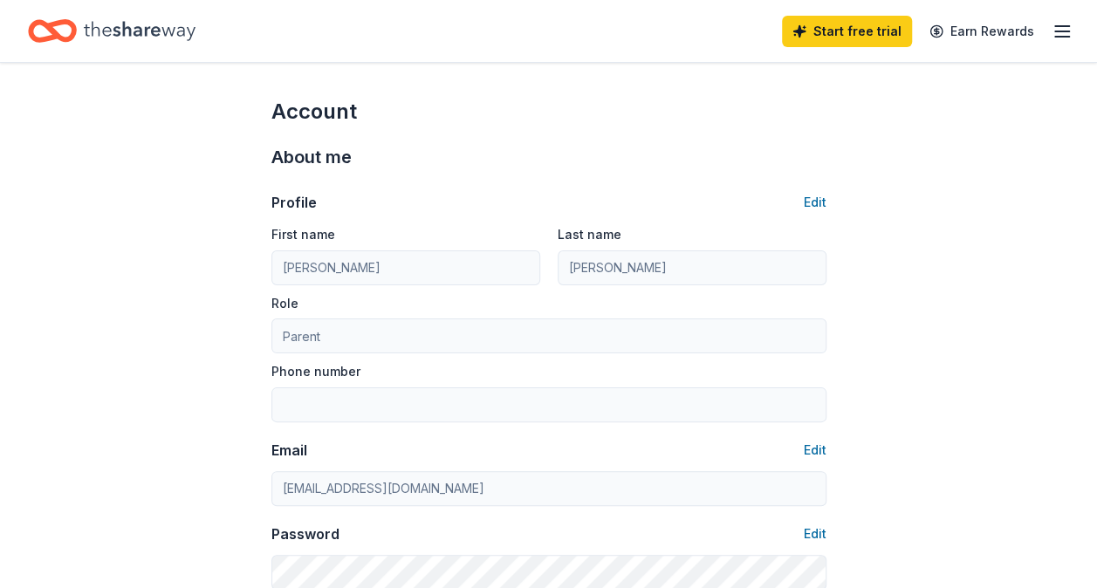
click at [1069, 35] on icon "button" at bounding box center [1062, 31] width 21 height 21
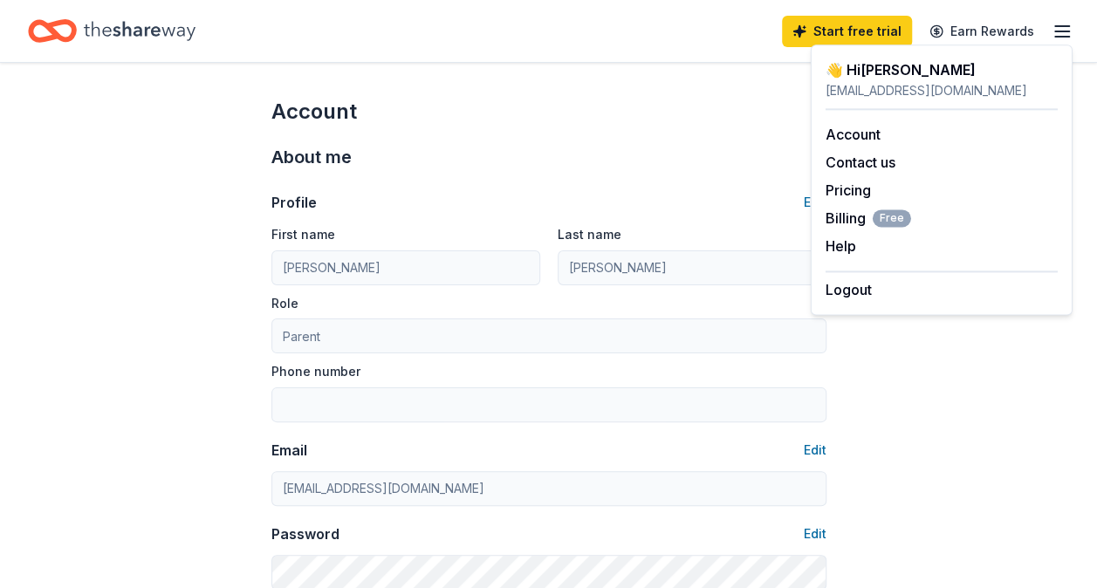
click at [500, 109] on div "Account" at bounding box center [548, 112] width 555 height 28
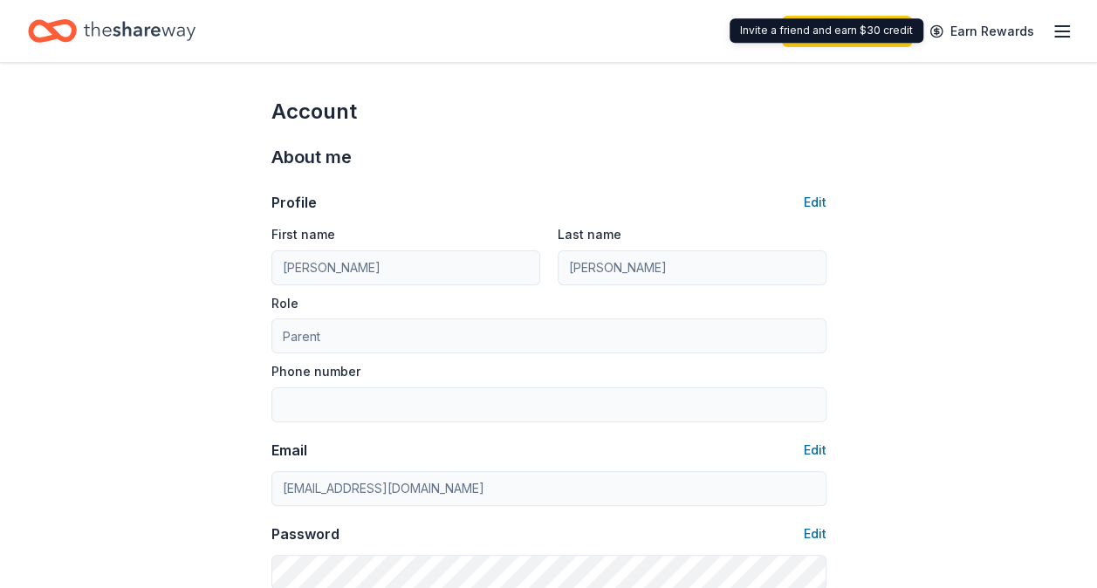
click at [1059, 30] on icon "button" at bounding box center [1062, 31] width 21 height 21
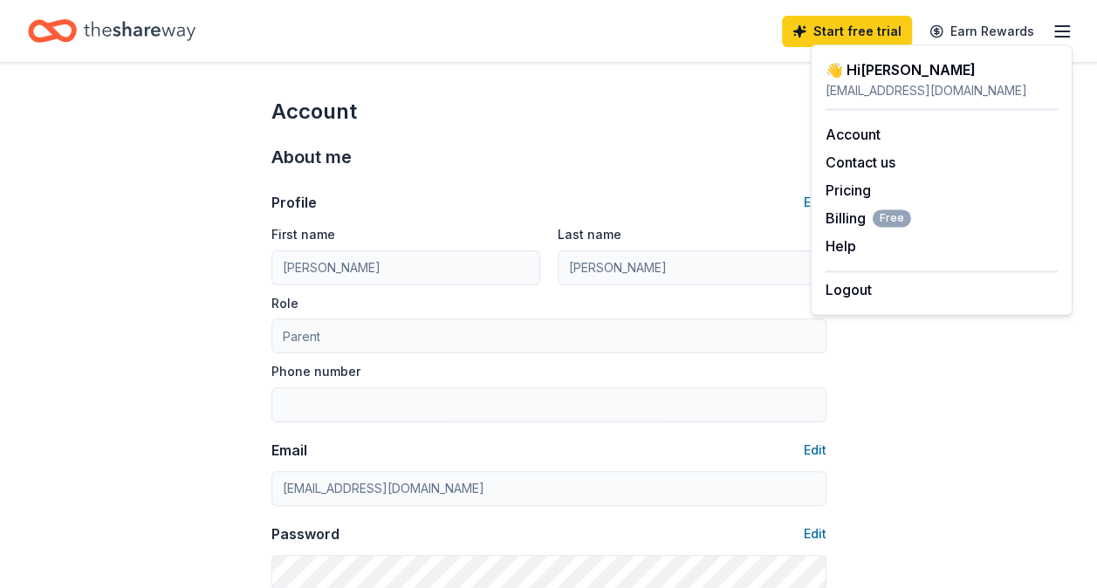
click at [884, 71] on div "👋 Hi Jill" at bounding box center [942, 69] width 232 height 21
click at [874, 86] on div "jill02614@aol.com" at bounding box center [942, 90] width 232 height 21
click at [862, 134] on link "Account" at bounding box center [853, 134] width 55 height 17
drag, startPoint x: 894, startPoint y: 454, endPoint x: 921, endPoint y: 292, distance: 163.7
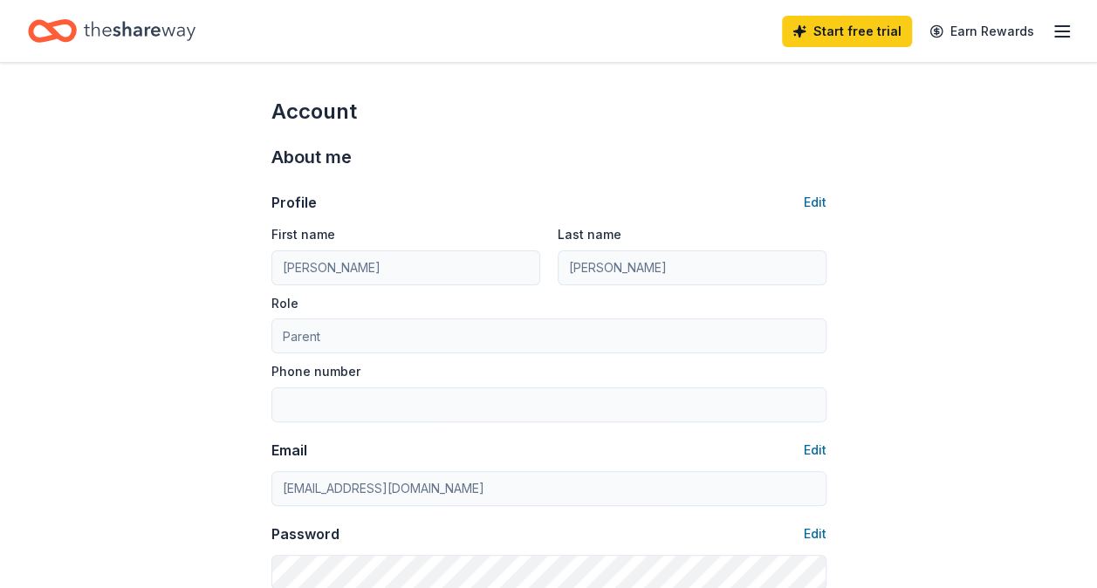
click at [136, 23] on icon "Home" at bounding box center [140, 31] width 112 height 36
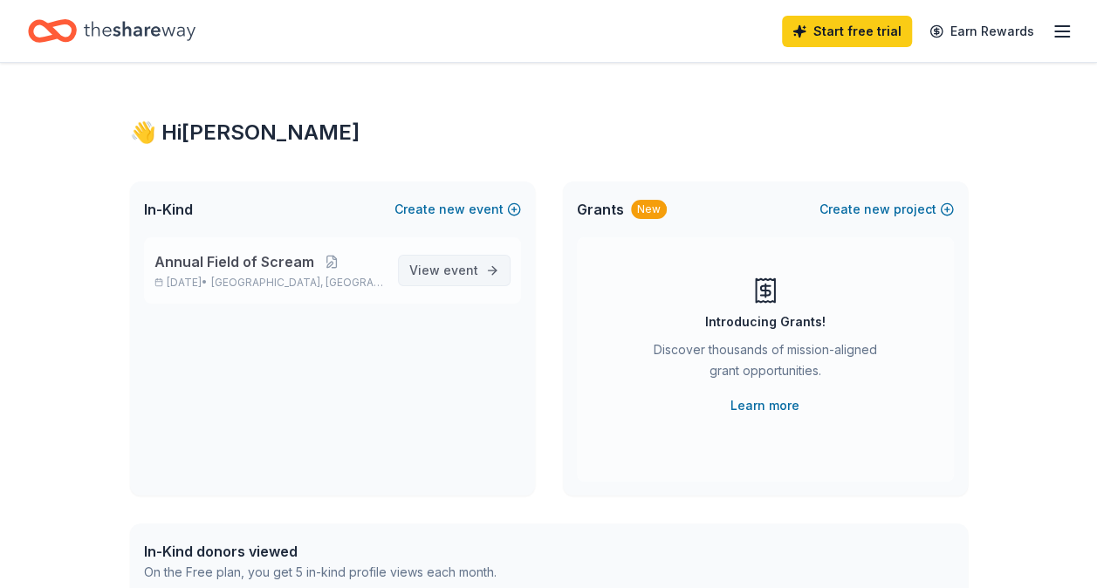
click at [465, 267] on span "event" at bounding box center [460, 270] width 35 height 15
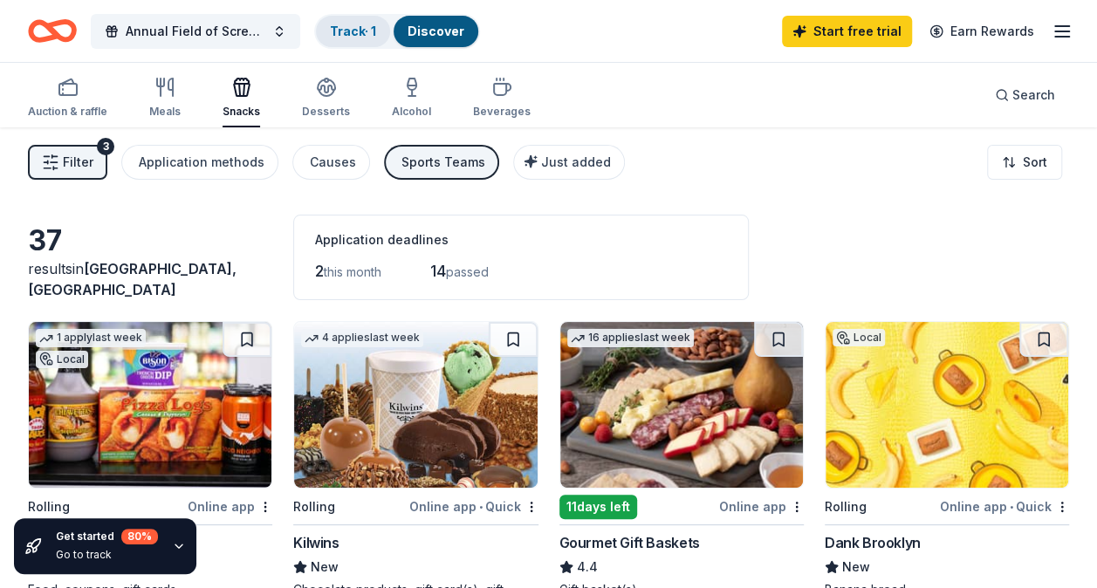
click at [347, 38] on div "Track · 1" at bounding box center [353, 31] width 74 height 31
click at [344, 31] on link "Track · 1" at bounding box center [353, 31] width 46 height 15
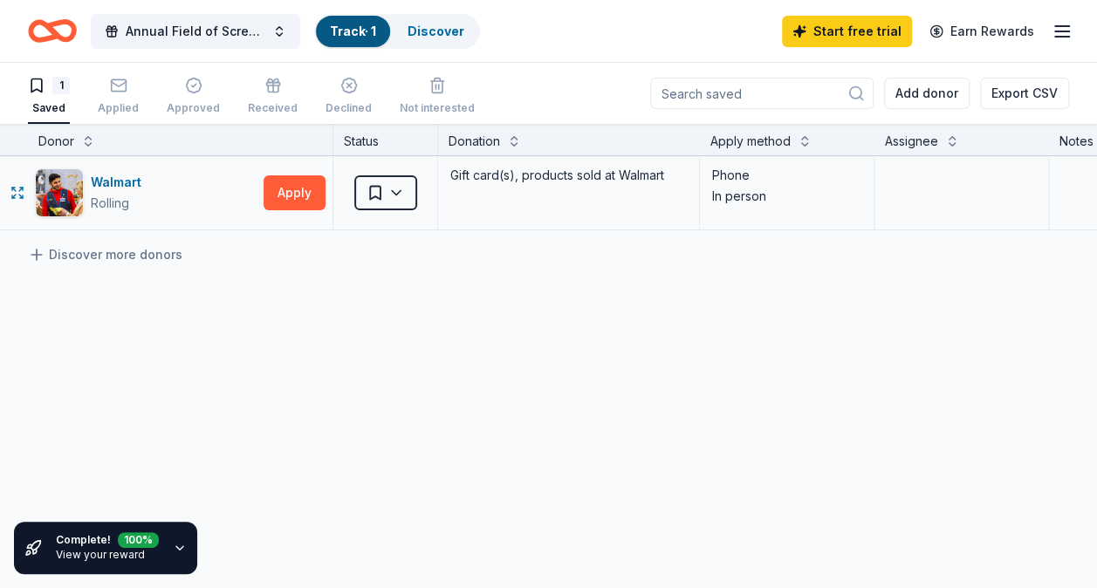
click at [761, 176] on div "Phone" at bounding box center [786, 175] width 149 height 21
click at [390, 190] on html "10% Annual Field of Scream Track · 1 Discover Start free trial Earn Rewards 1 S…" at bounding box center [548, 294] width 1097 height 588
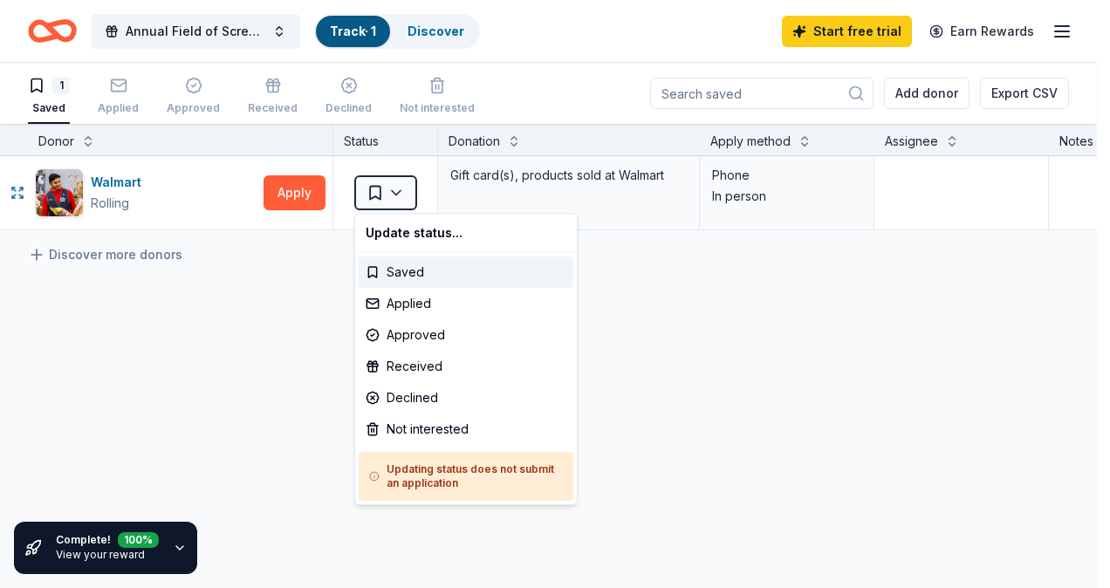
click at [305, 192] on html "10% Annual Field of Scream Track · 1 Discover Start free trial Earn Rewards 1 S…" at bounding box center [555, 294] width 1110 height 588
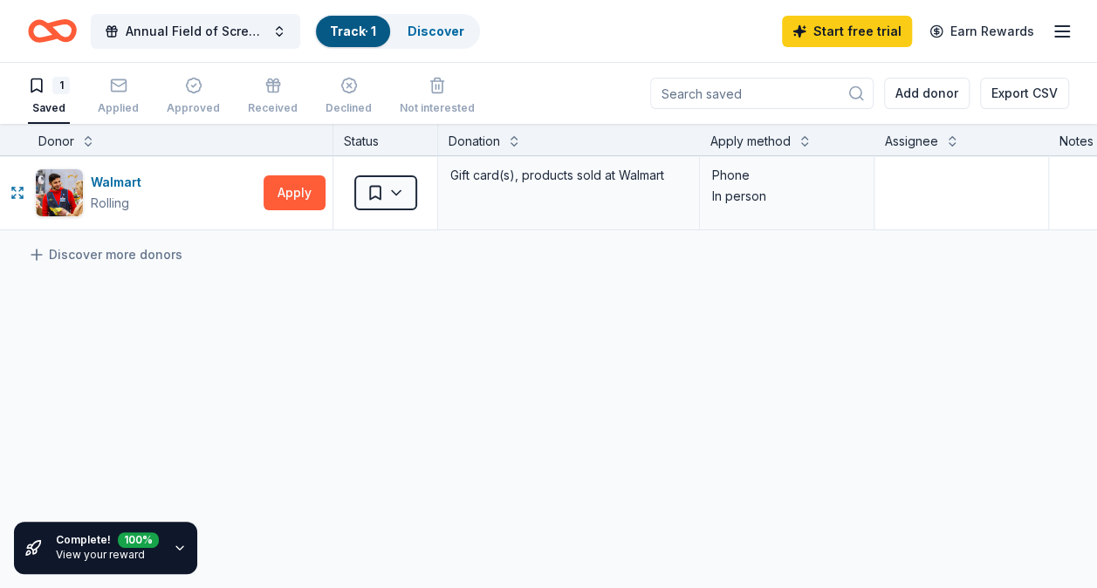
click at [305, 192] on button "Apply" at bounding box center [295, 192] width 62 height 35
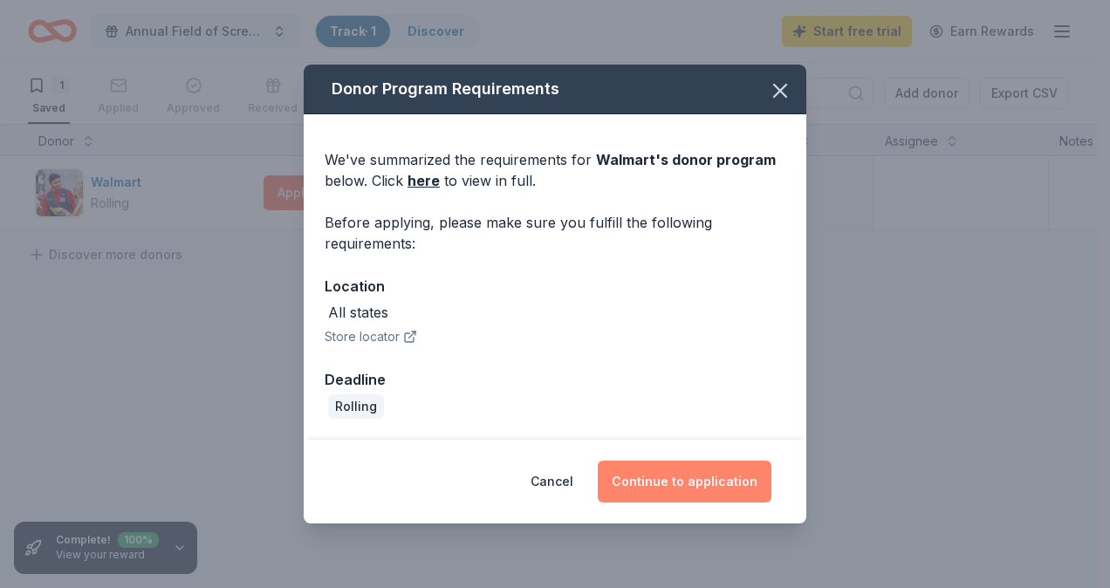
click at [702, 480] on button "Continue to application" at bounding box center [685, 482] width 174 height 42
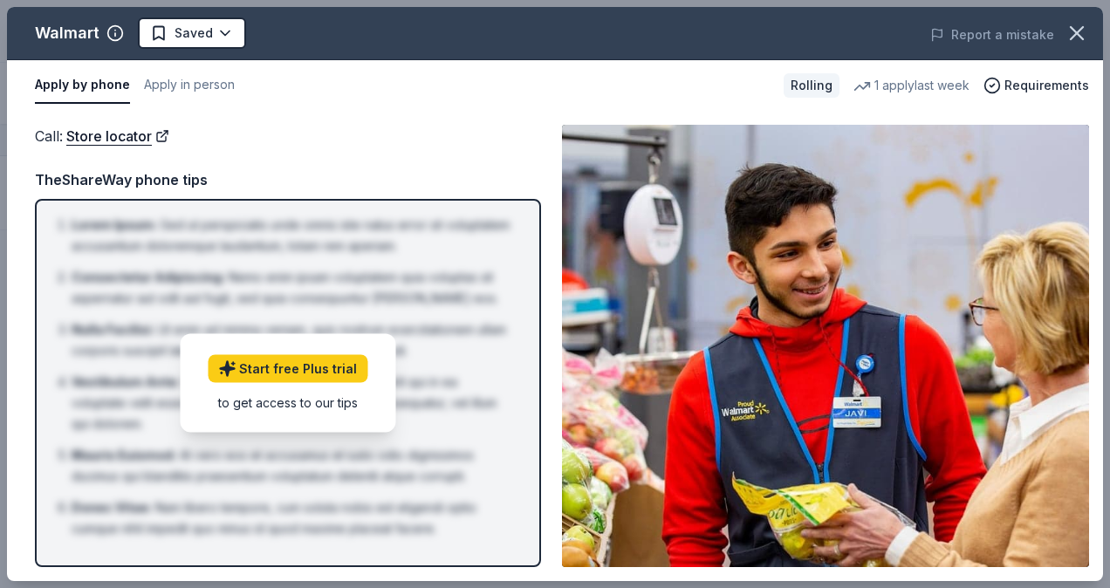
drag, startPoint x: 1081, startPoint y: 31, endPoint x: 975, endPoint y: 64, distance: 110.7
click at [1081, 30] on icon "button" at bounding box center [1077, 33] width 24 height 24
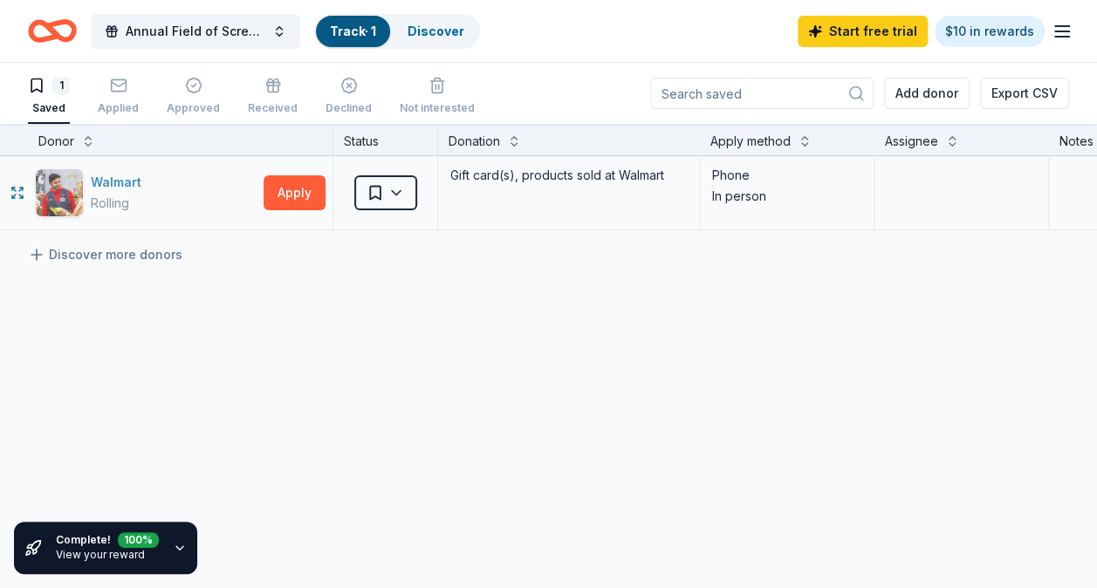
click at [105, 196] on div "Rolling" at bounding box center [110, 203] width 38 height 21
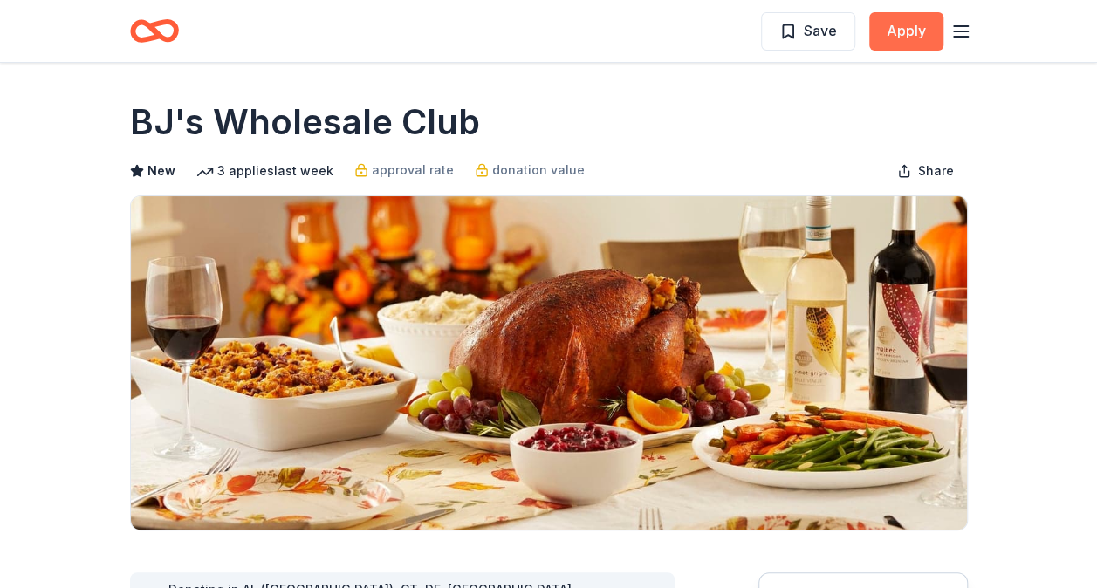
click at [899, 30] on button "Apply" at bounding box center [906, 31] width 74 height 38
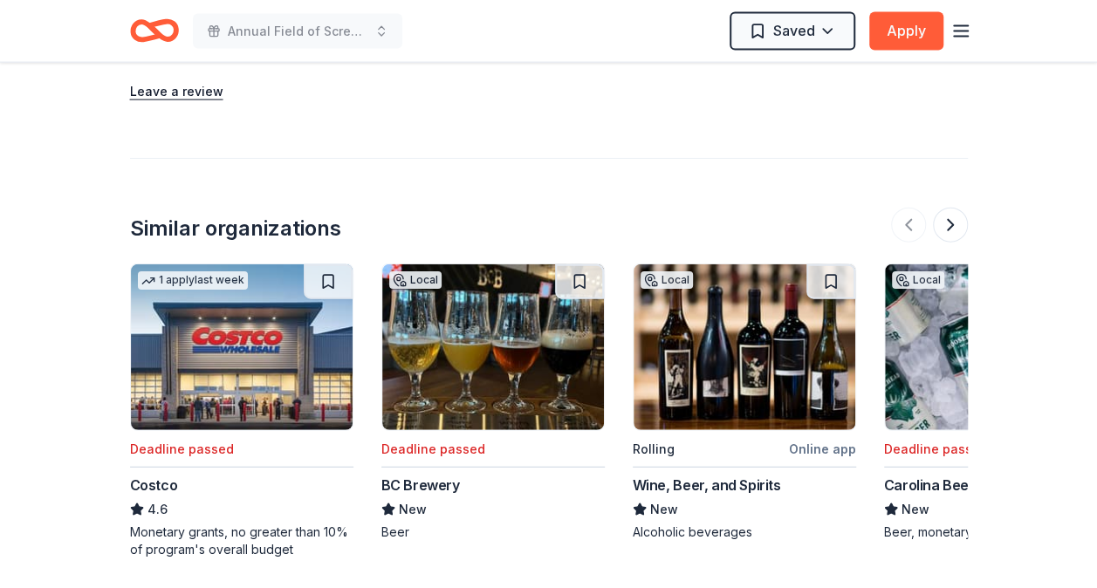
scroll to position [2182, 0]
